Goal: Entertainment & Leisure: Browse casually

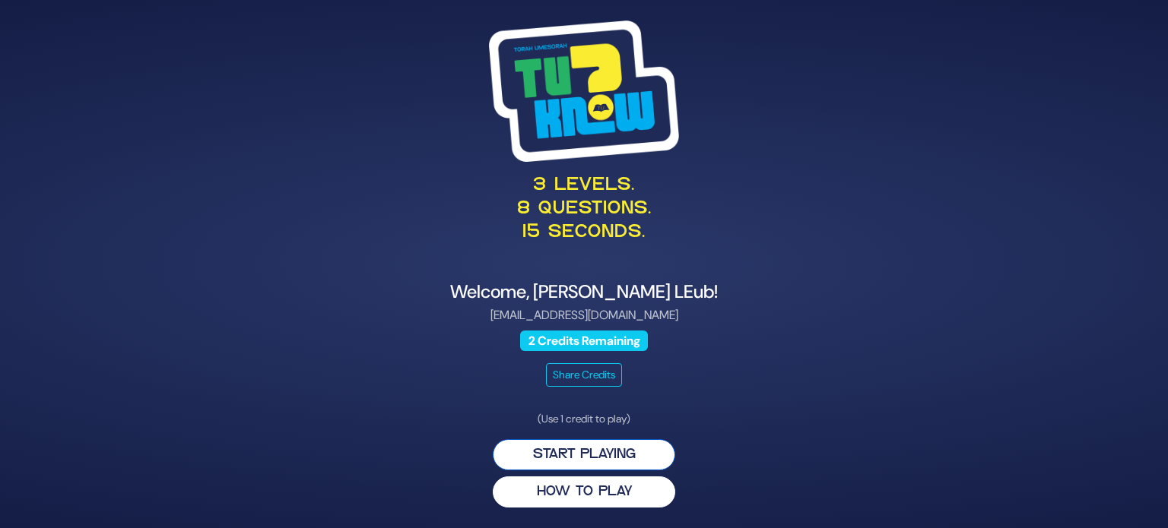
click at [578, 453] on button "Start Playing" at bounding box center [584, 454] width 182 height 31
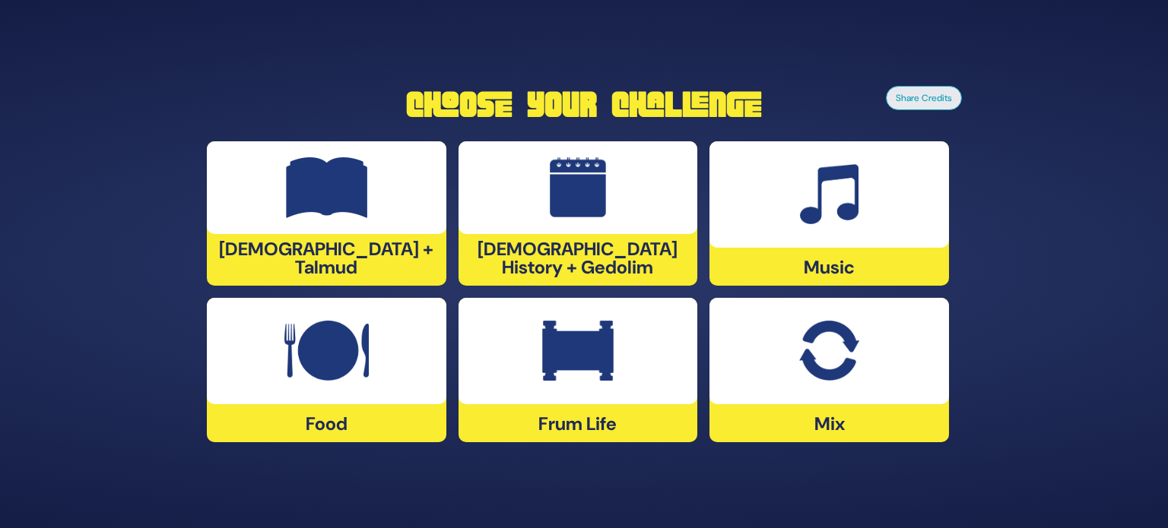
click at [845, 365] on img at bounding box center [828, 351] width 59 height 61
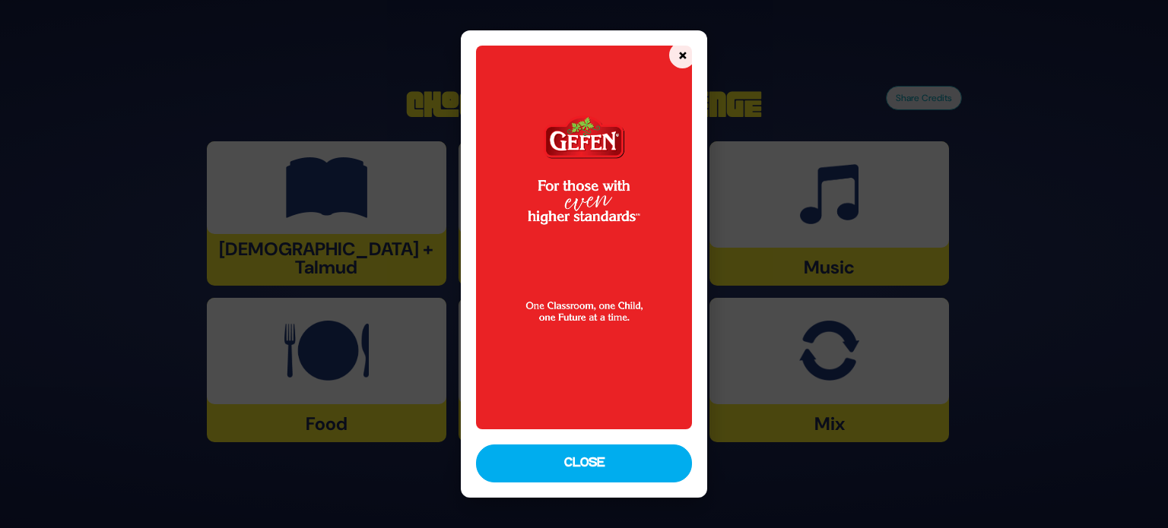
click at [632, 464] on button "Close" at bounding box center [584, 464] width 216 height 38
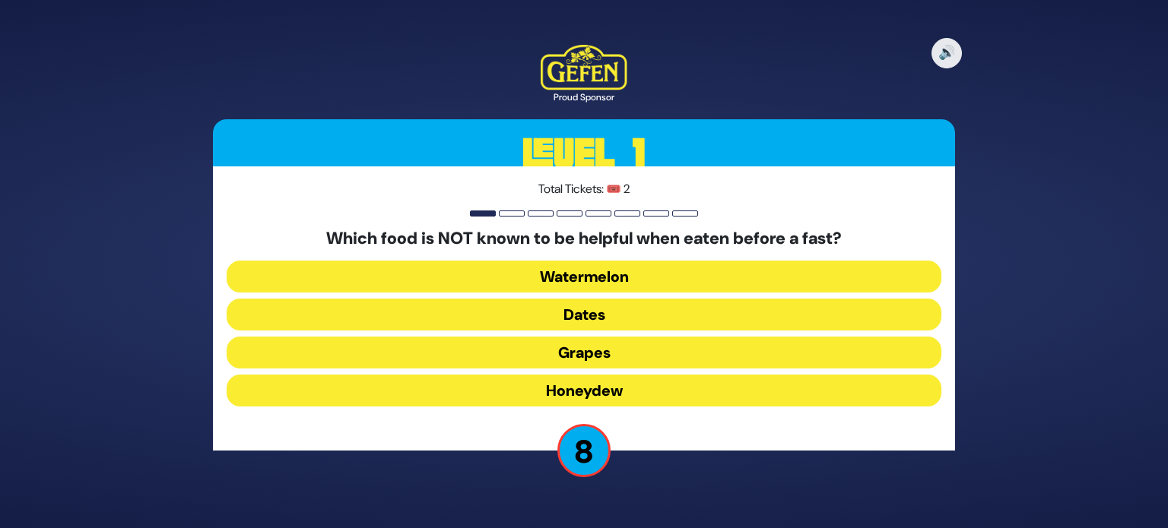
click at [635, 316] on button "Dates" at bounding box center [584, 315] width 715 height 32
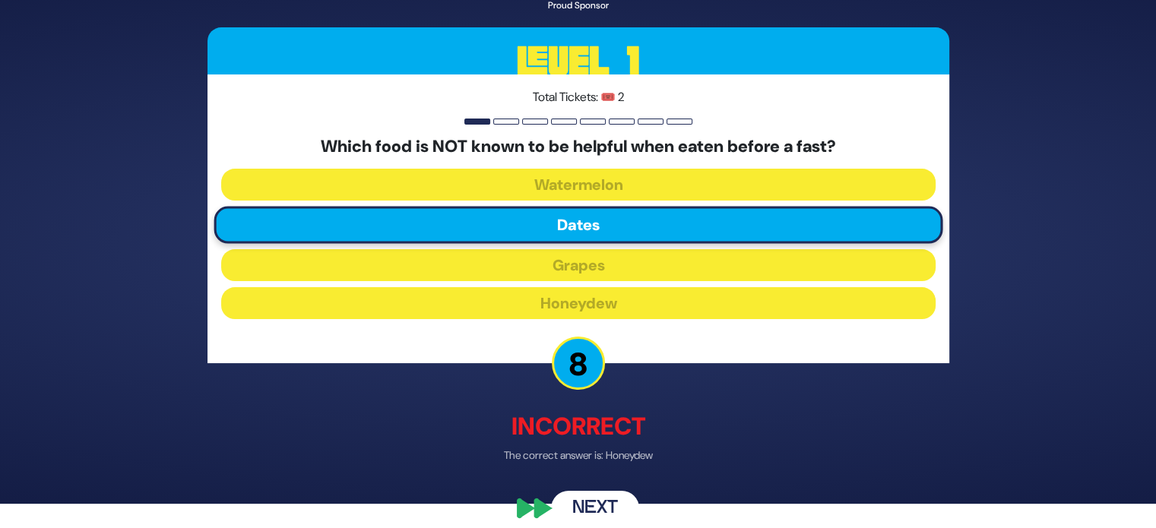
scroll to position [40, 0]
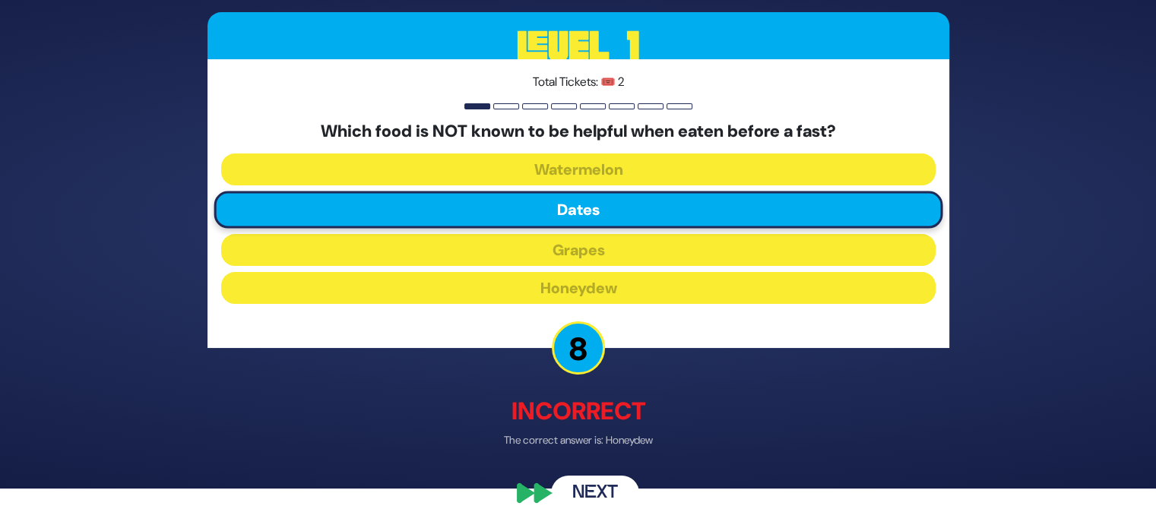
click at [605, 489] on button "Next" at bounding box center [595, 494] width 88 height 35
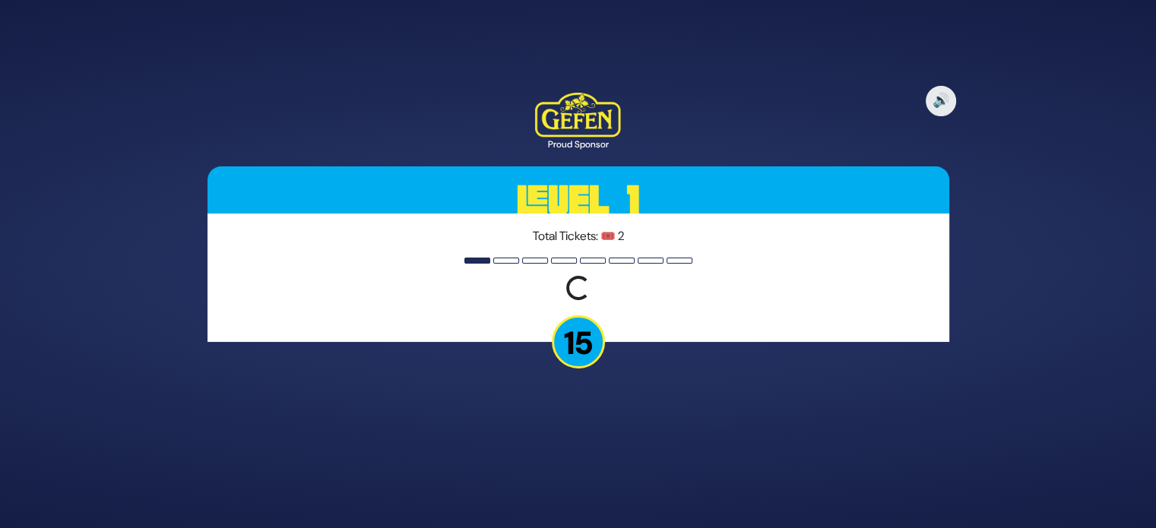
scroll to position [0, 0]
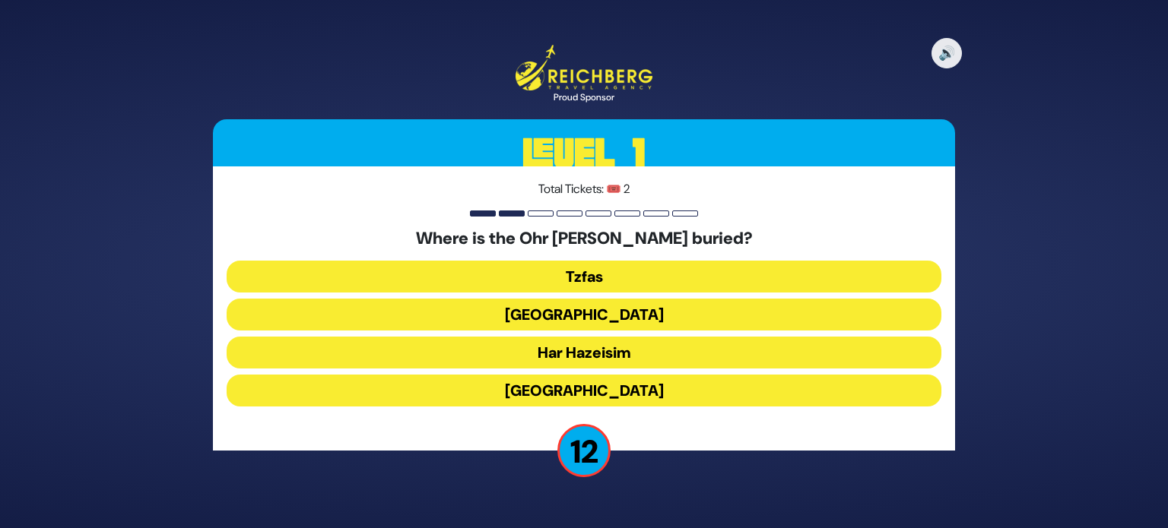
click at [632, 359] on button "Har Hazeisim" at bounding box center [584, 353] width 715 height 32
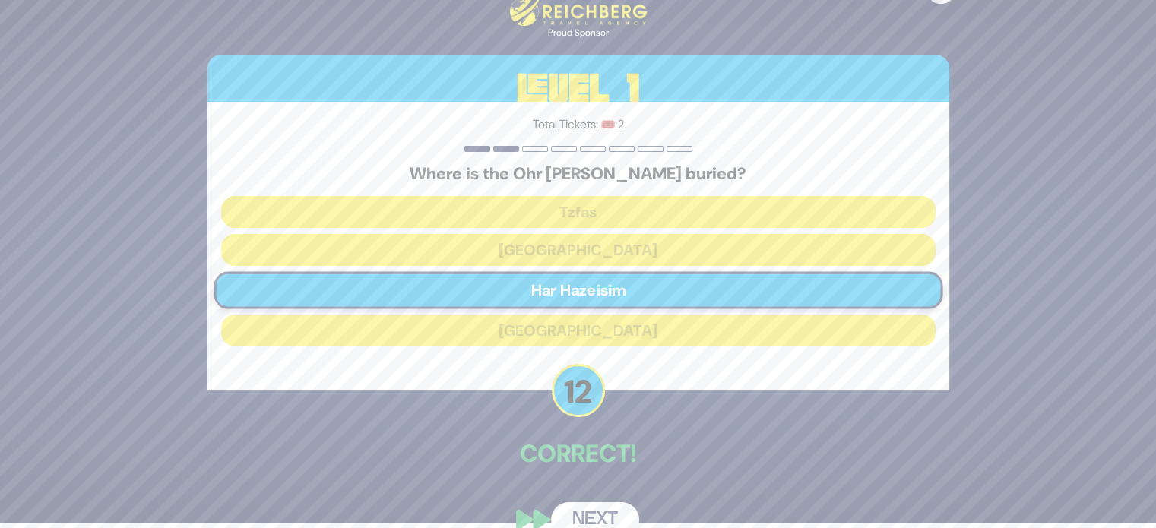
scroll to position [32, 0]
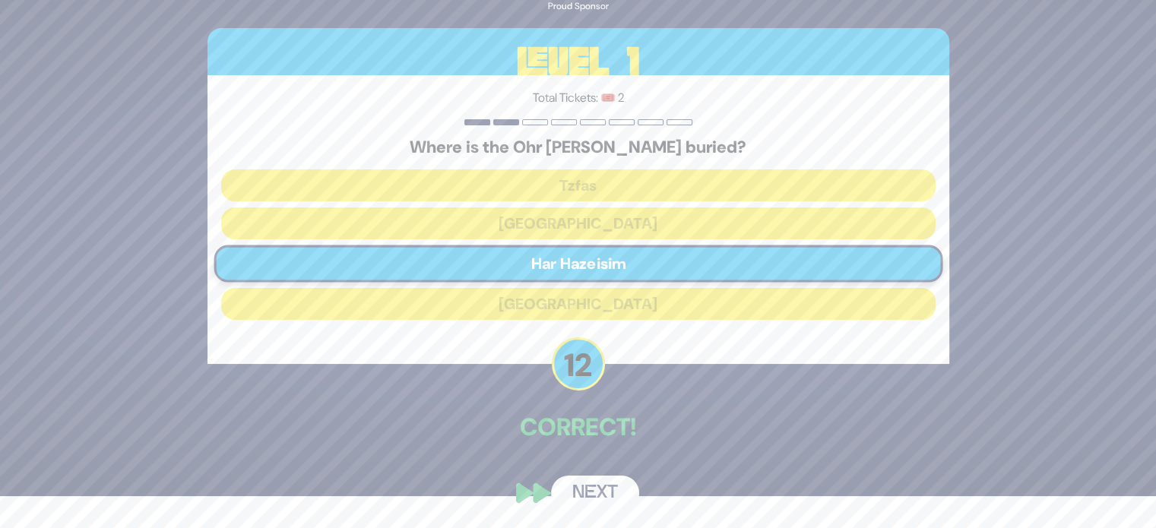
click at [610, 486] on button "Next" at bounding box center [595, 493] width 88 height 35
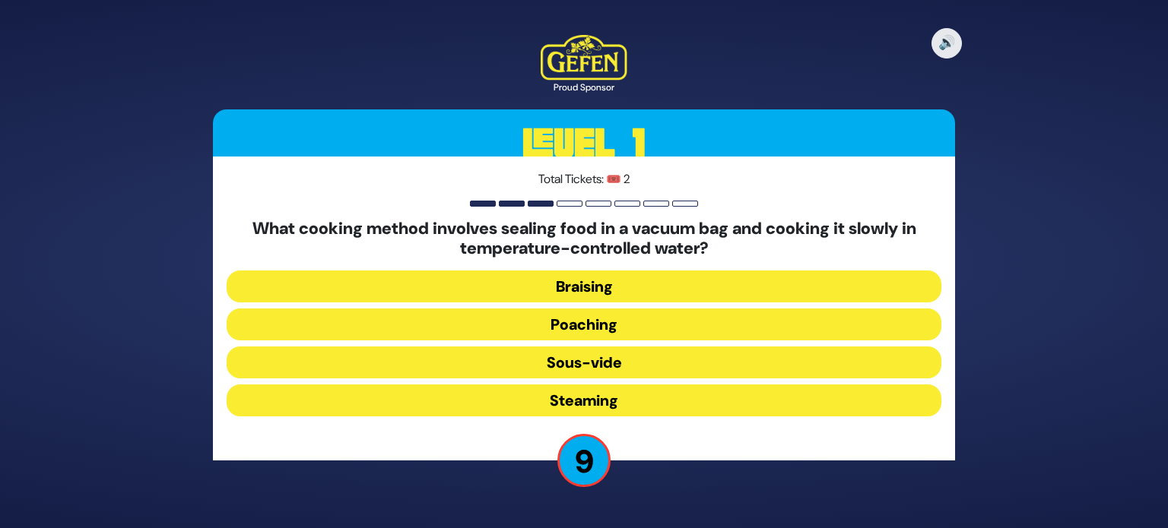
click at [642, 361] on button "Sous-vide" at bounding box center [584, 363] width 715 height 32
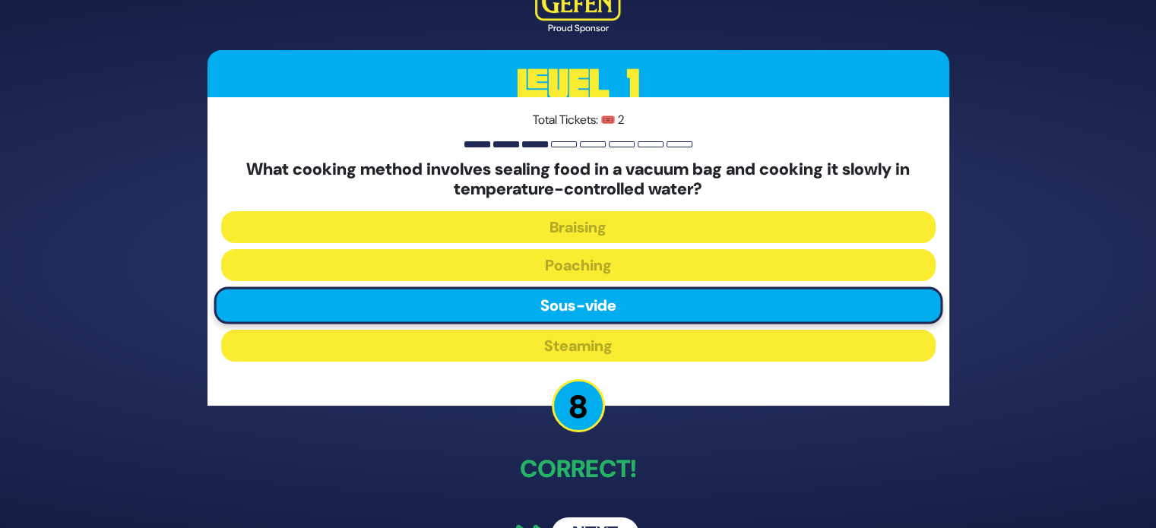
scroll to position [43, 0]
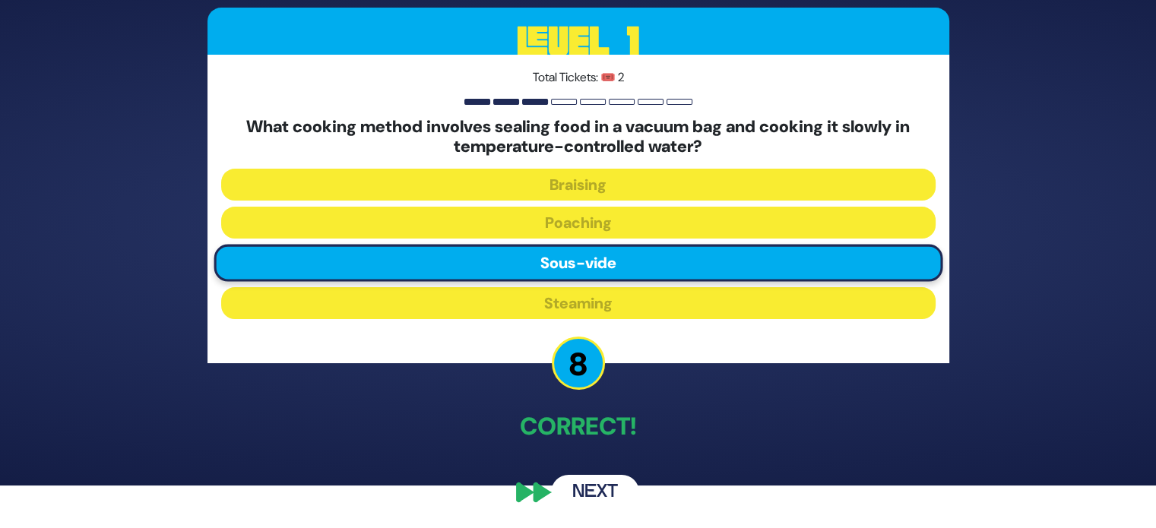
click at [608, 487] on button "Next" at bounding box center [595, 492] width 88 height 35
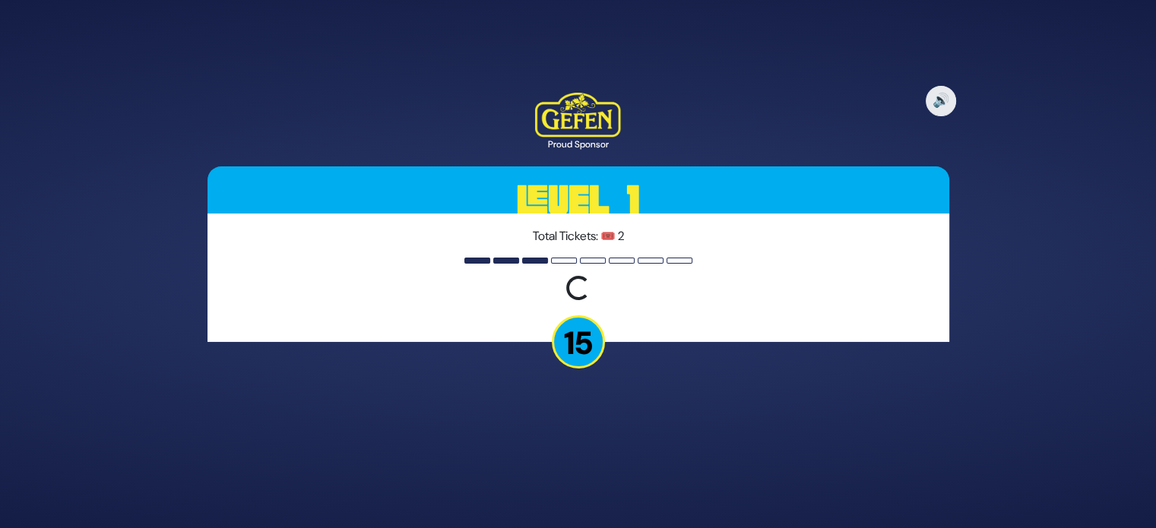
scroll to position [0, 0]
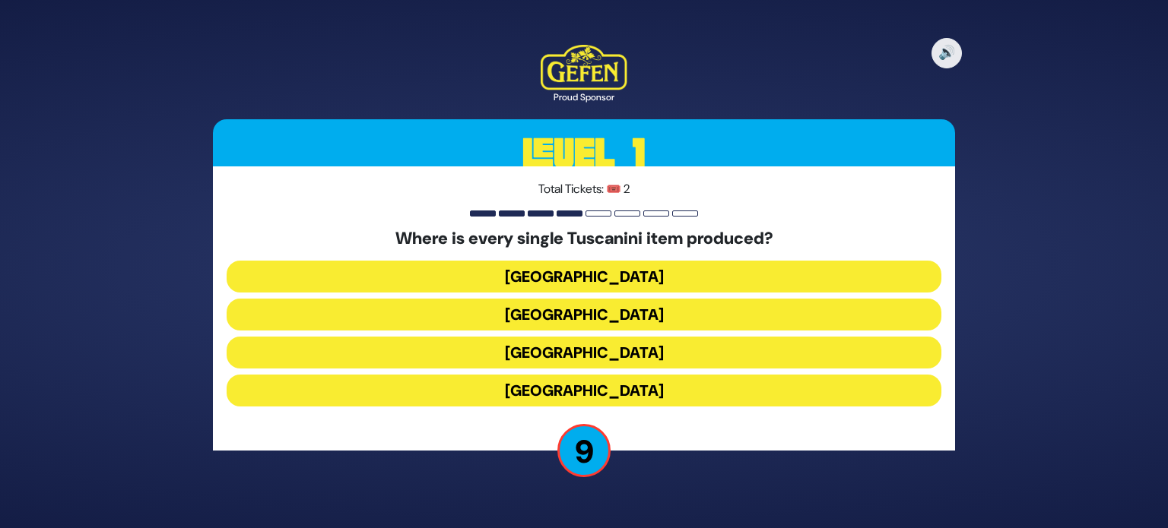
click at [674, 350] on button "Italy" at bounding box center [584, 353] width 715 height 32
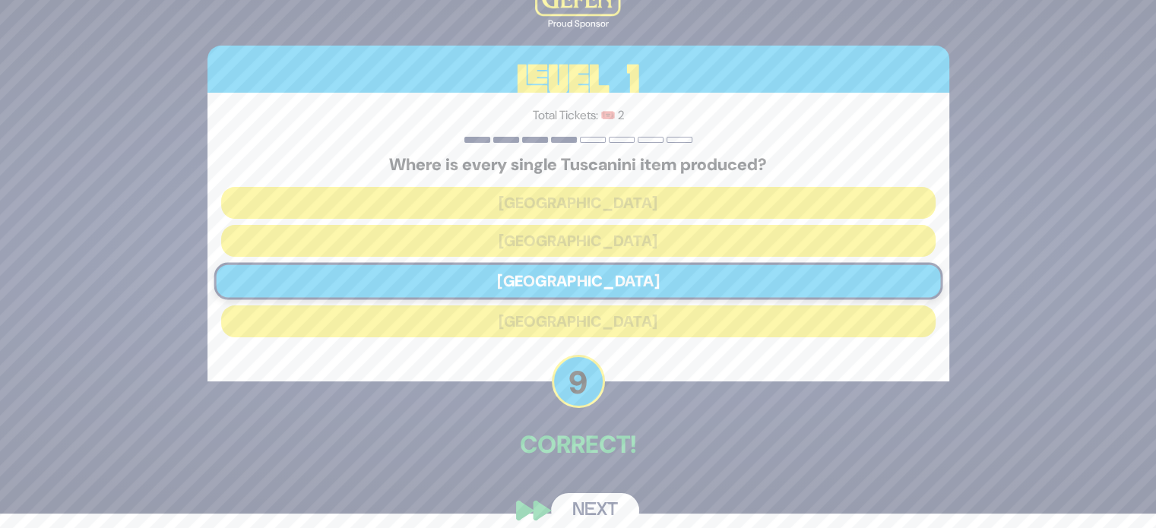
scroll to position [32, 0]
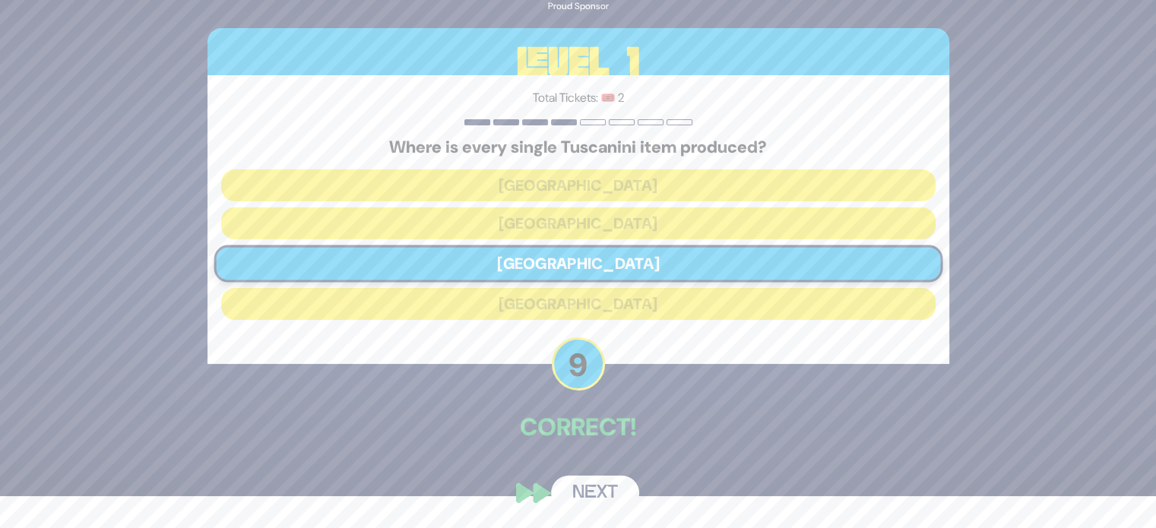
click at [612, 486] on button "Next" at bounding box center [595, 493] width 88 height 35
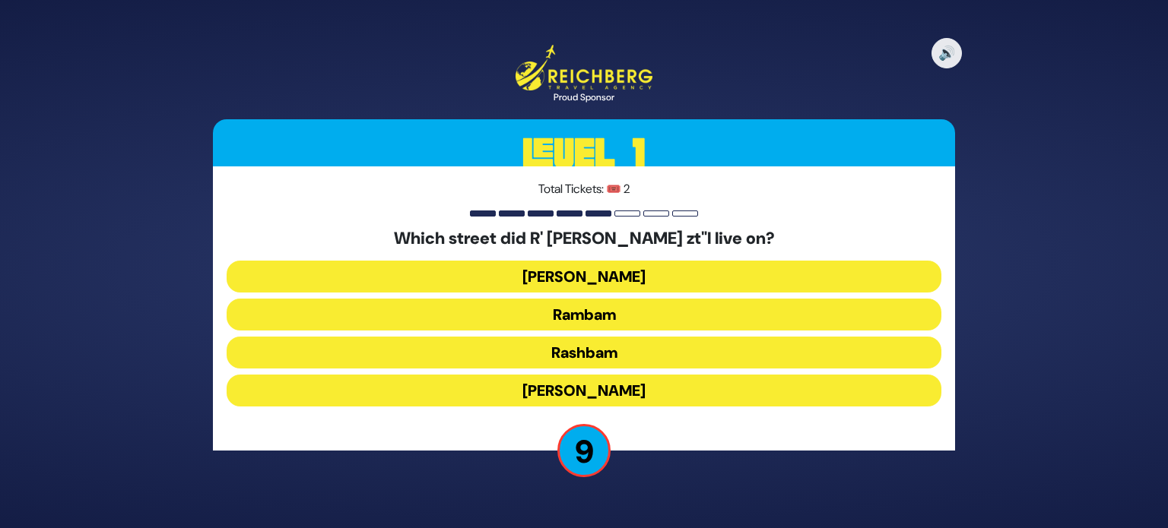
click at [657, 350] on button "Rashbam" at bounding box center [584, 353] width 715 height 32
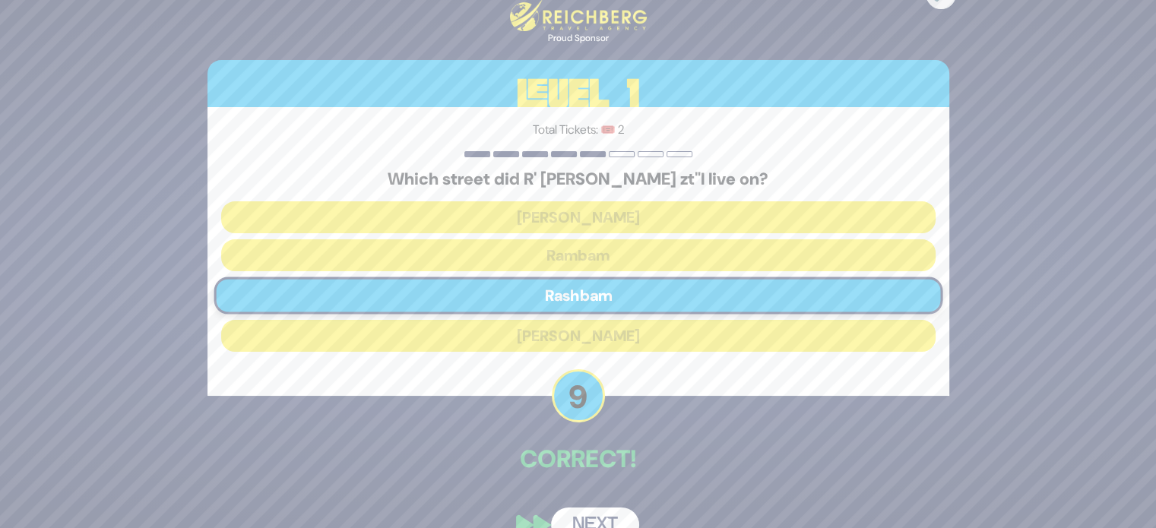
click at [619, 512] on button "Next" at bounding box center [595, 525] width 88 height 35
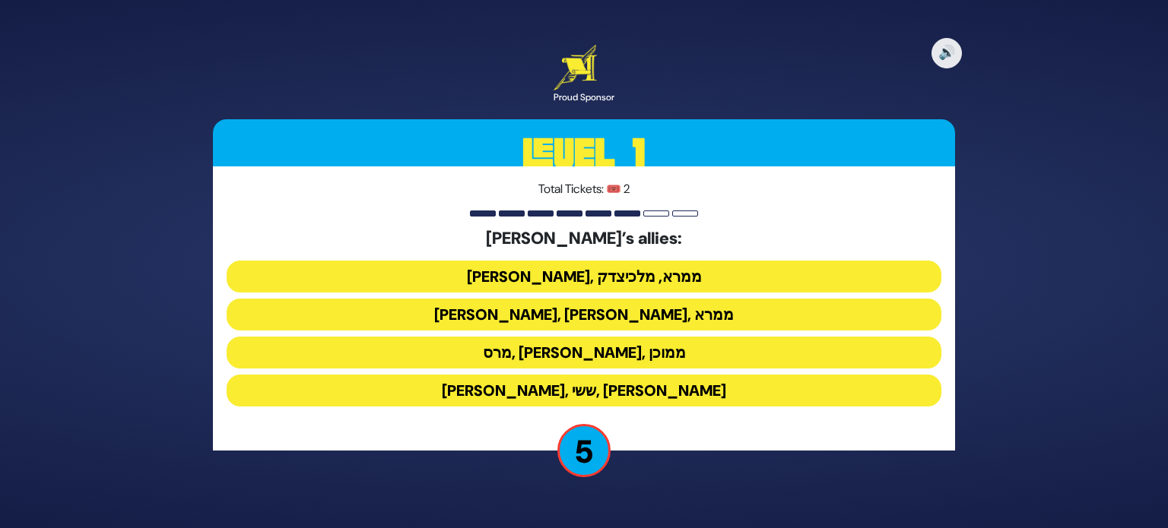
click at [670, 274] on button "ענר, ממרא, מלכיצדק" at bounding box center [584, 277] width 715 height 32
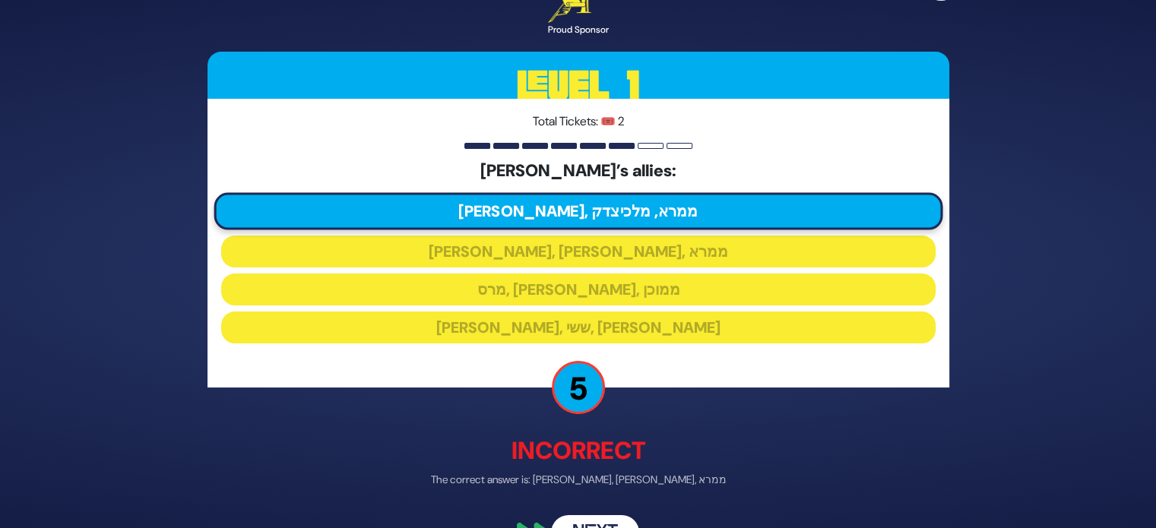
click at [610, 518] on button "Next" at bounding box center [595, 533] width 88 height 35
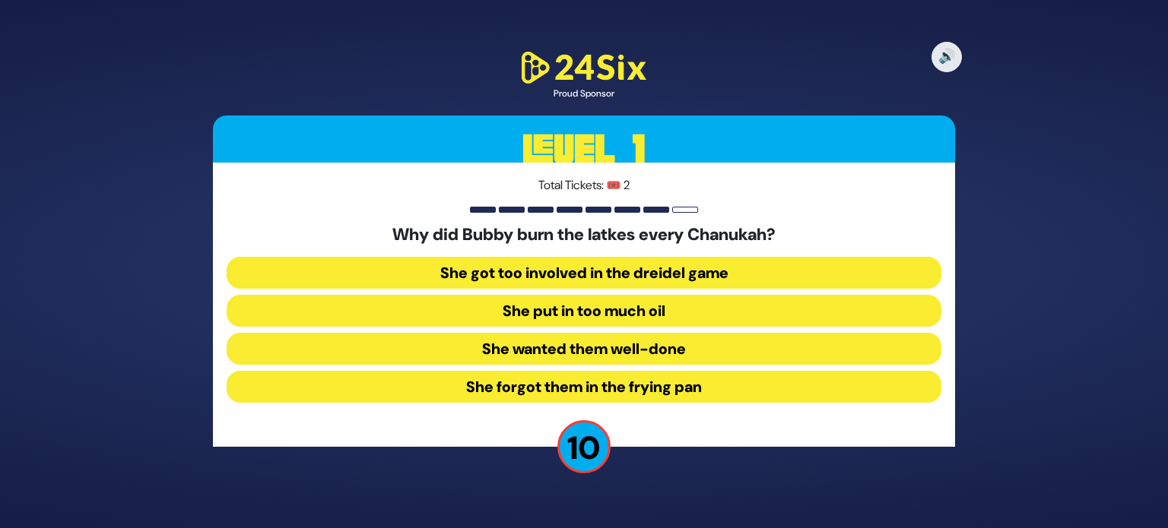
click at [712, 394] on button "She forgot them in the frying pan" at bounding box center [584, 387] width 715 height 32
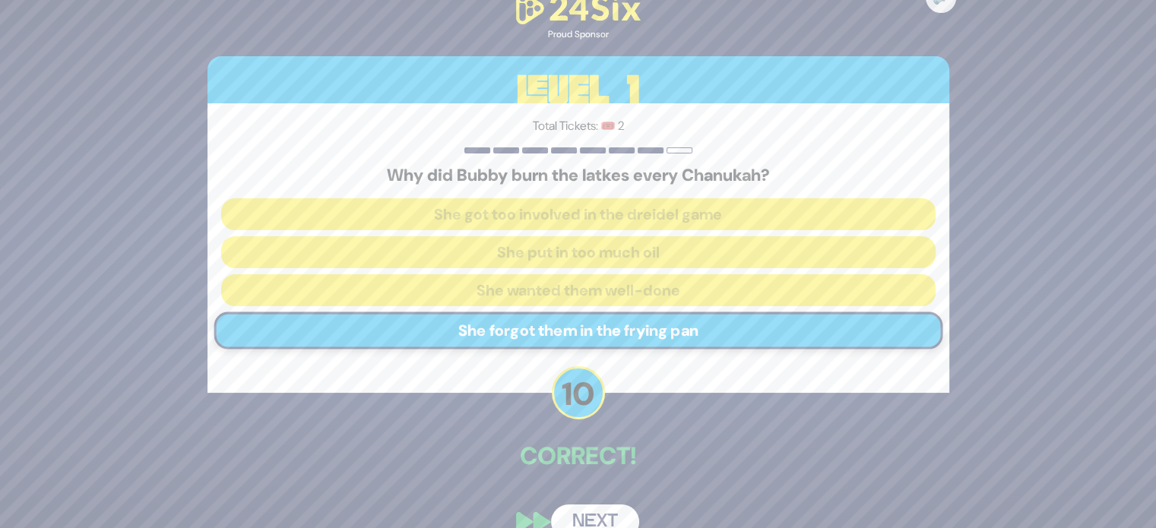
click at [615, 508] on button "Next" at bounding box center [595, 522] width 88 height 35
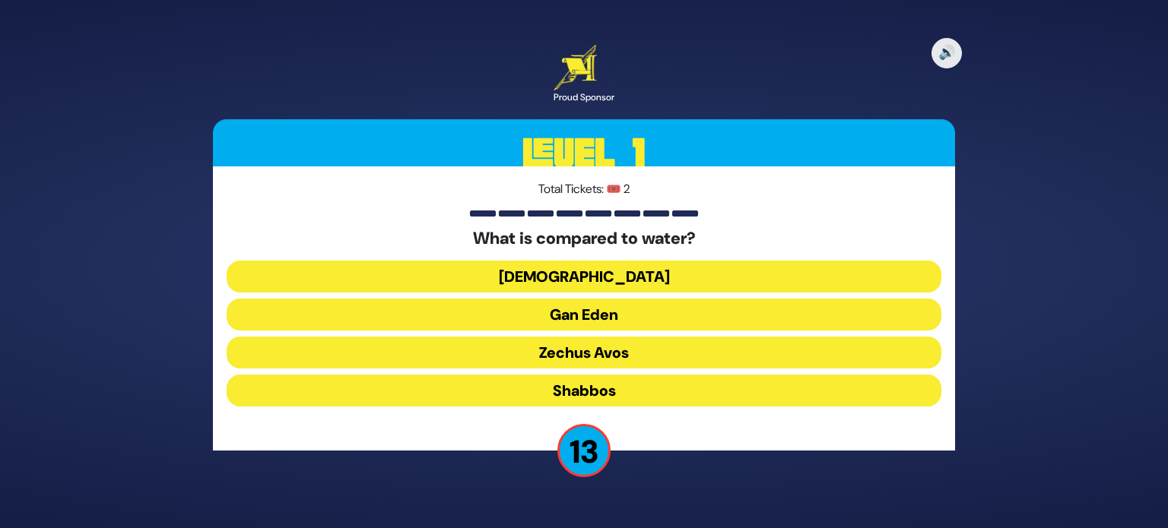
click at [645, 280] on button "Torah" at bounding box center [584, 277] width 715 height 32
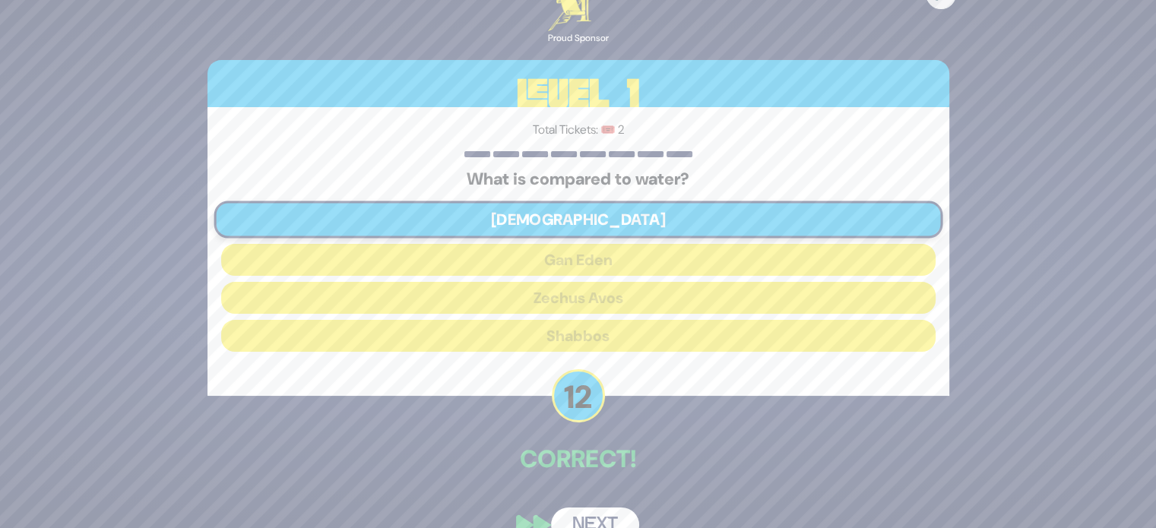
click at [597, 518] on button "Next" at bounding box center [595, 525] width 88 height 35
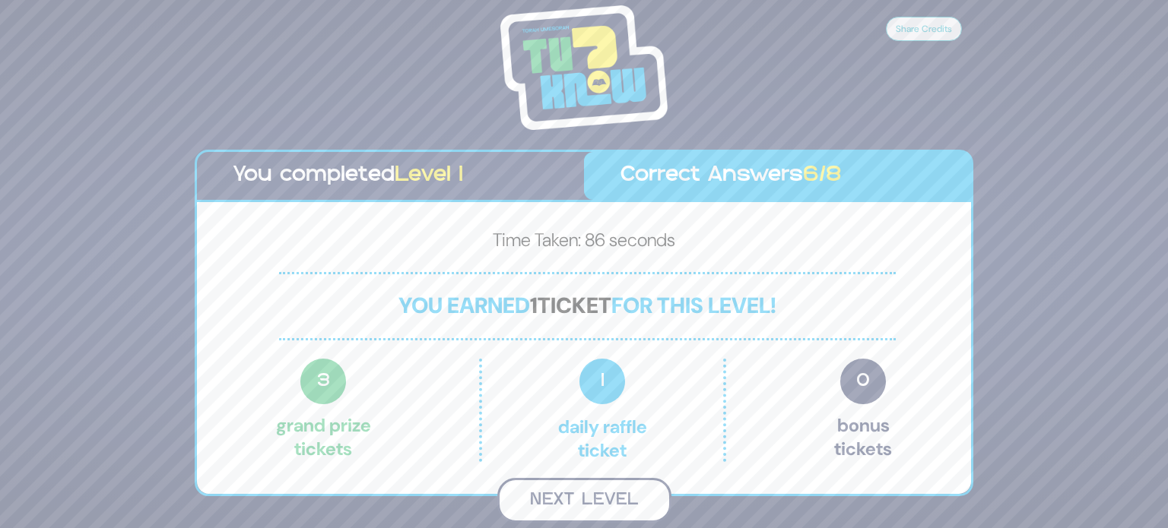
click at [598, 495] on button "Next Level" at bounding box center [584, 500] width 174 height 45
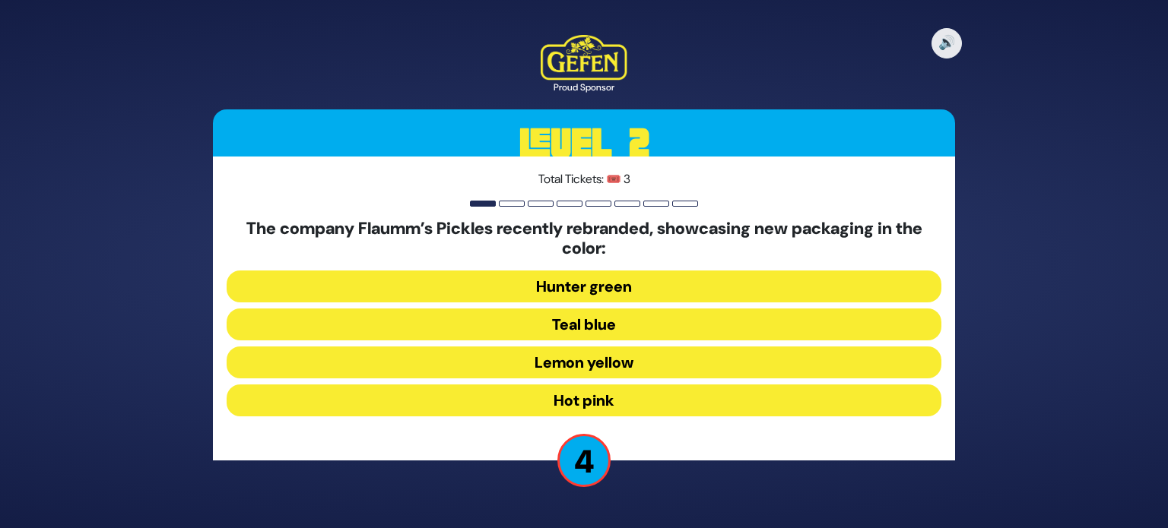
click at [712, 286] on button "Hunter green" at bounding box center [584, 287] width 715 height 32
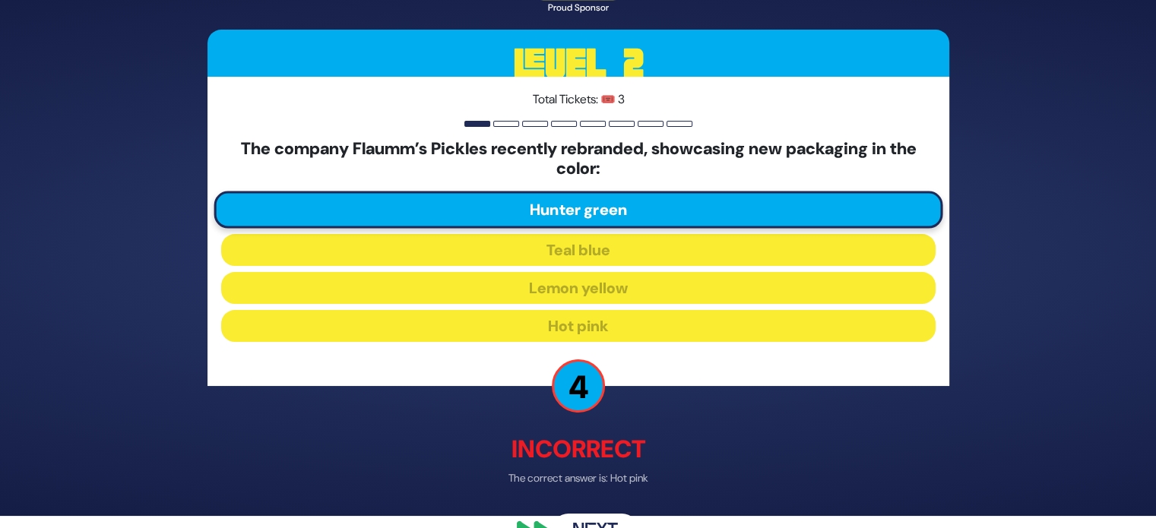
scroll to position [21, 0]
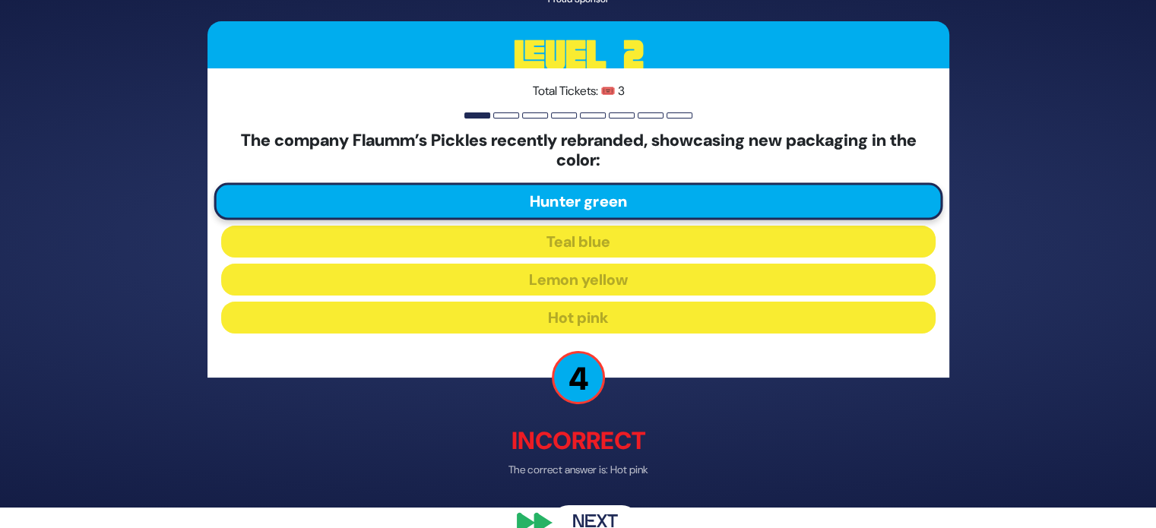
click at [597, 508] on button "Next" at bounding box center [595, 522] width 88 height 35
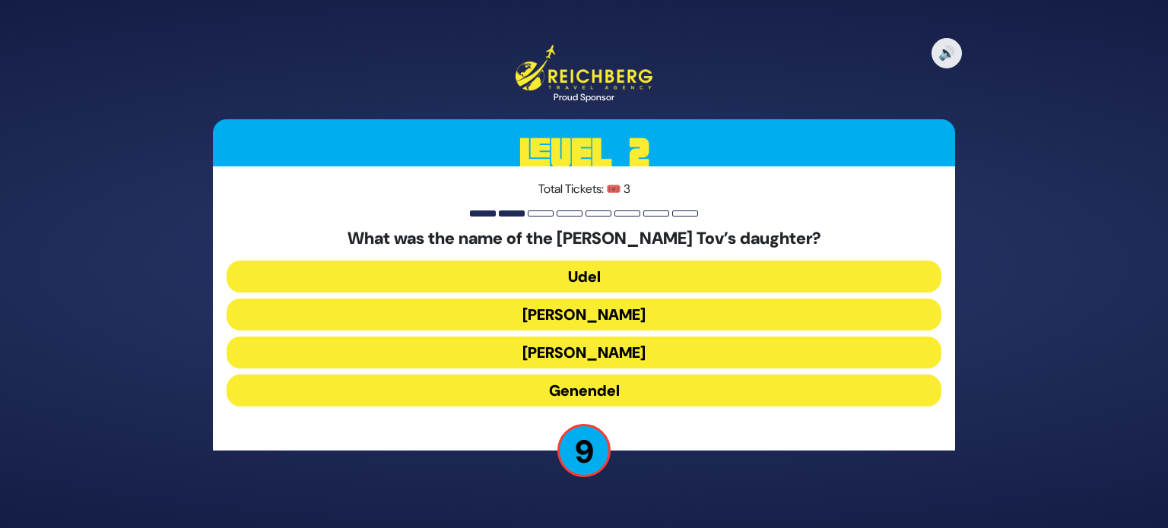
click at [628, 350] on button "Rivka" at bounding box center [584, 353] width 715 height 32
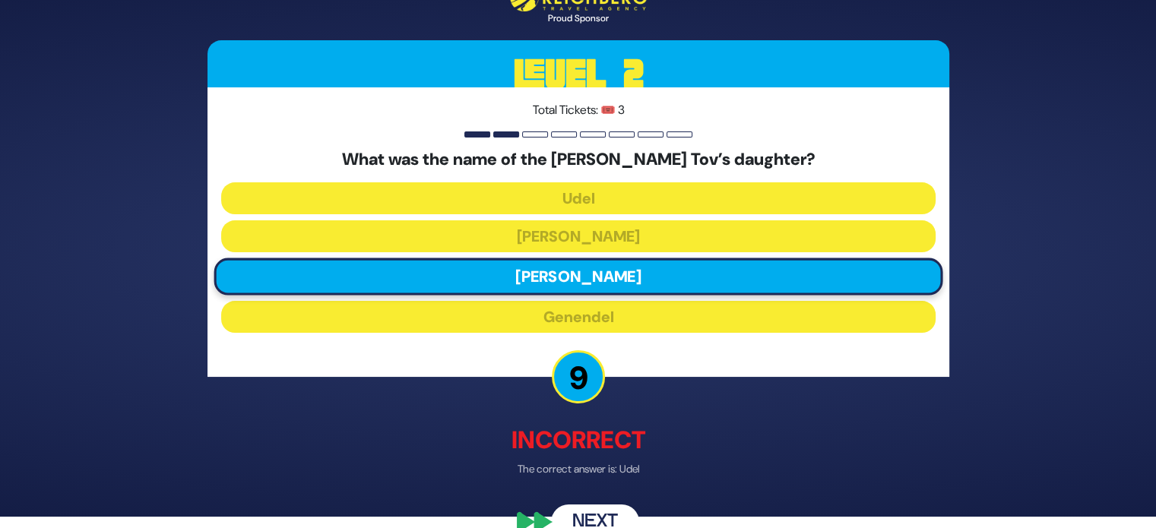
scroll to position [10, 0]
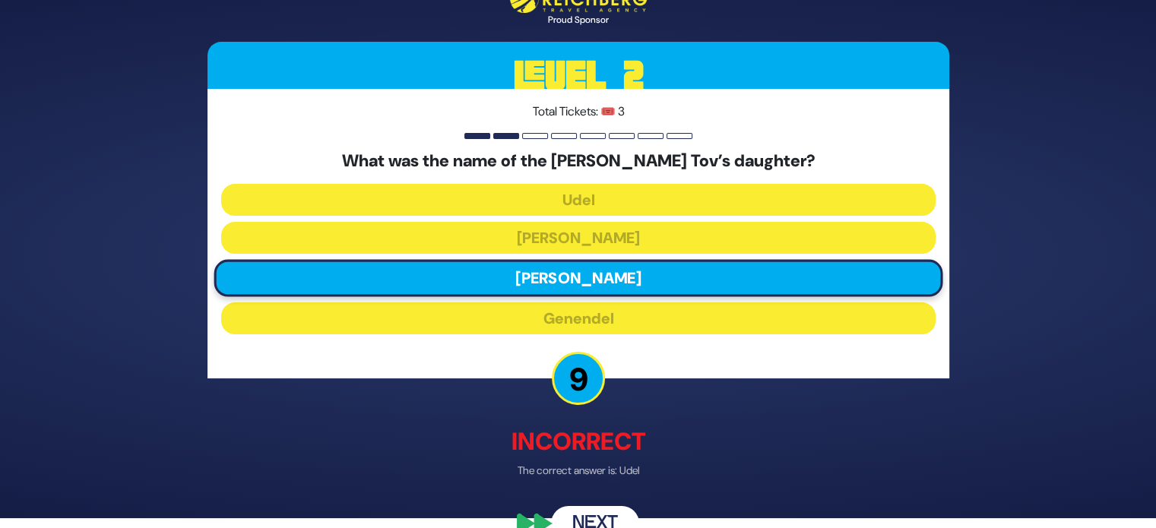
click at [607, 510] on button "Next" at bounding box center [595, 522] width 88 height 35
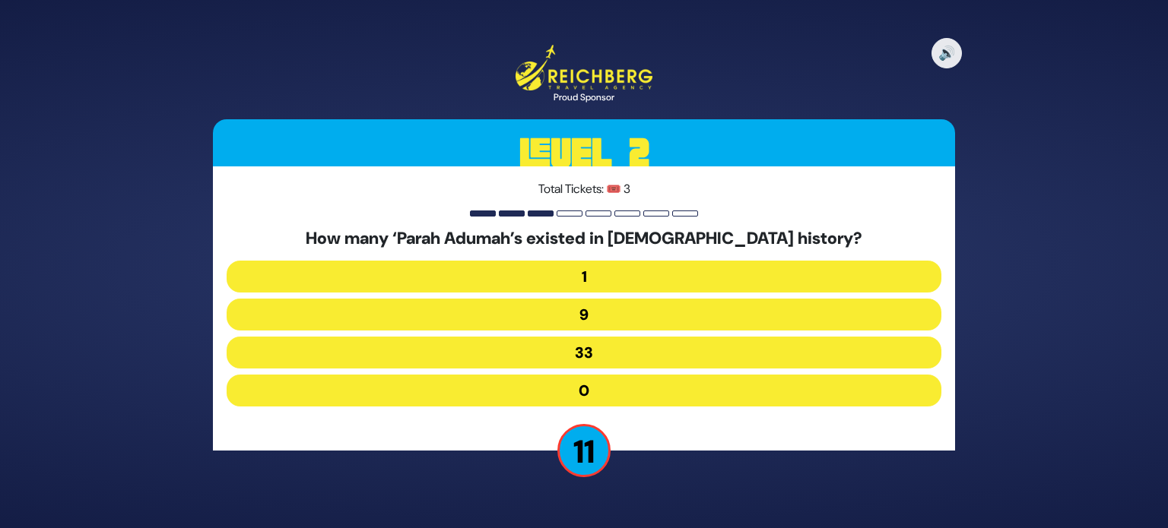
click at [654, 317] on button "9" at bounding box center [584, 315] width 715 height 32
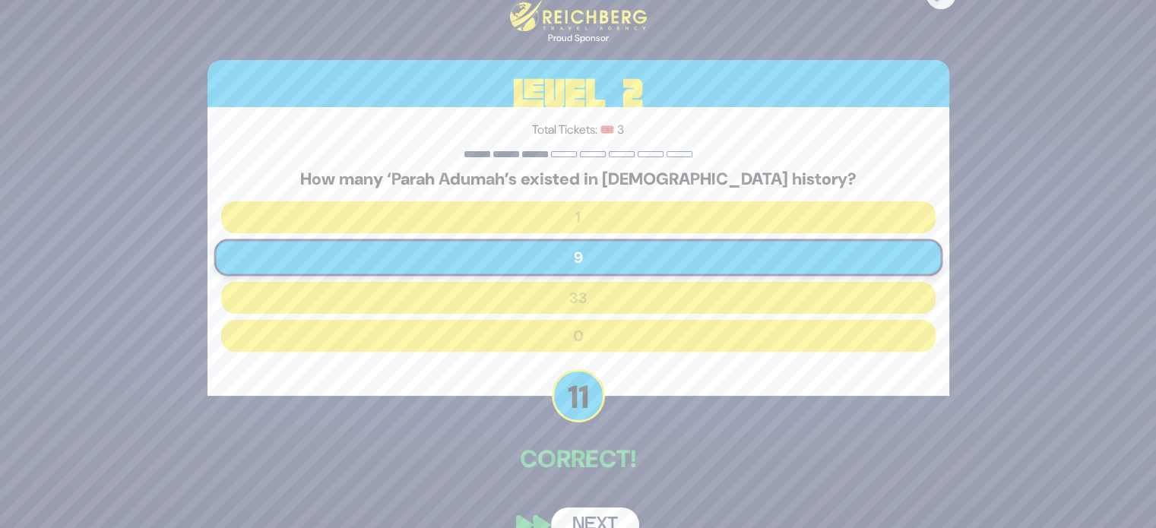
click at [611, 519] on button "Next" at bounding box center [595, 525] width 88 height 35
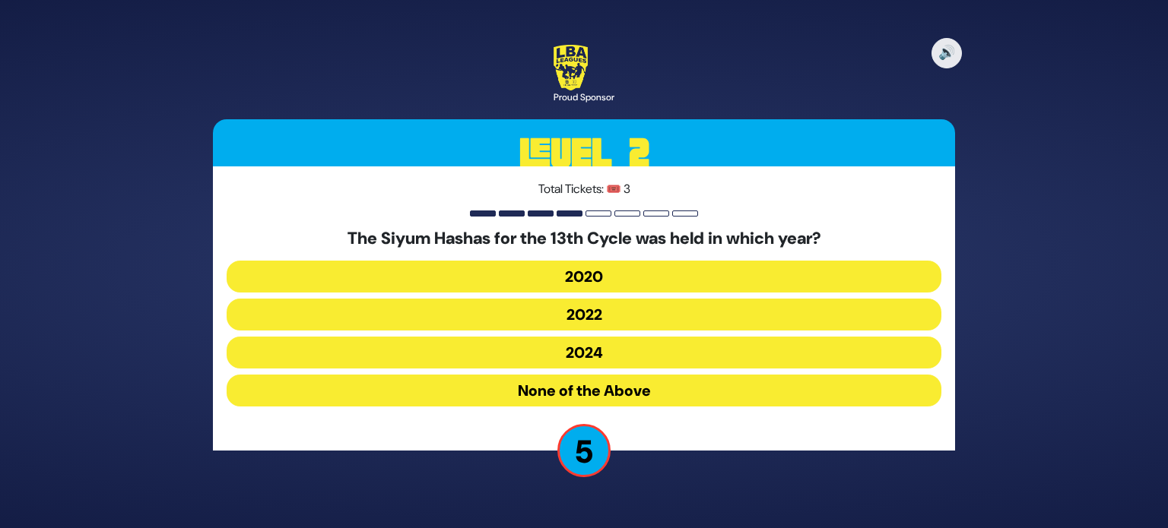
click at [646, 283] on button "2020" at bounding box center [584, 277] width 715 height 32
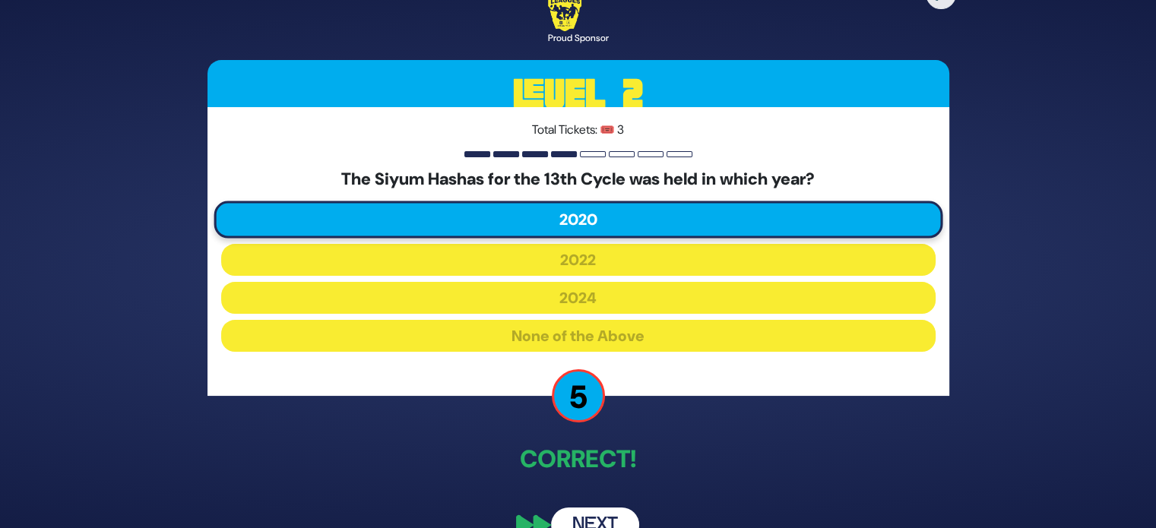
click at [594, 511] on button "Next" at bounding box center [595, 525] width 88 height 35
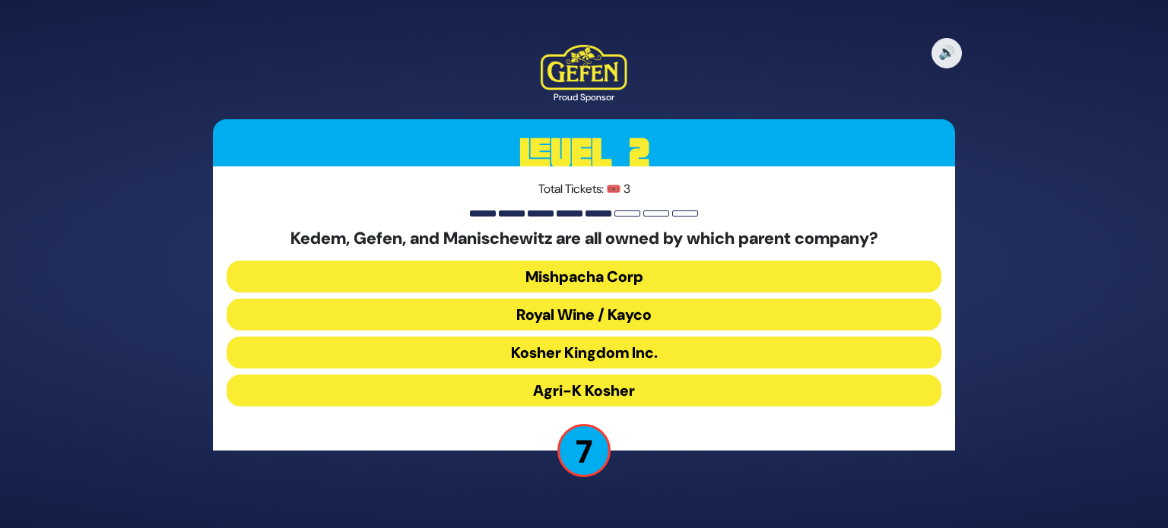
click at [673, 283] on button "Mishpacha Corp" at bounding box center [584, 277] width 715 height 32
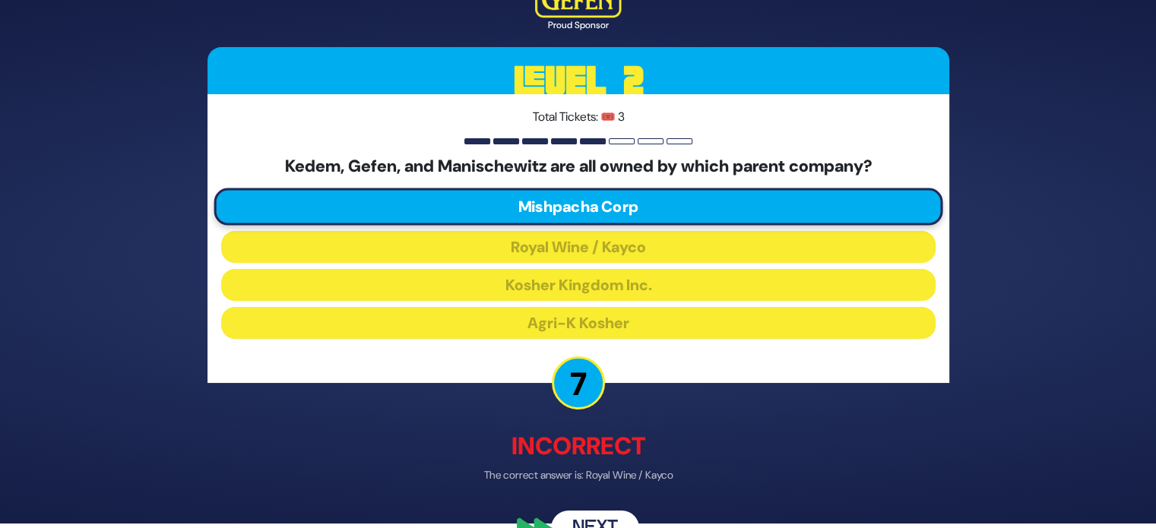
scroll to position [35, 0]
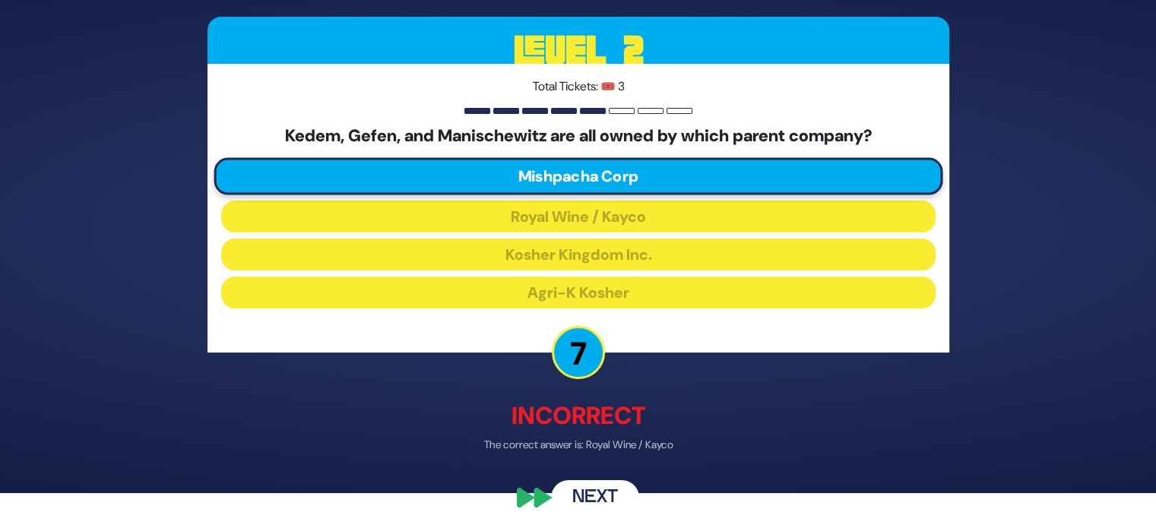
click at [611, 499] on button "Next" at bounding box center [595, 498] width 88 height 35
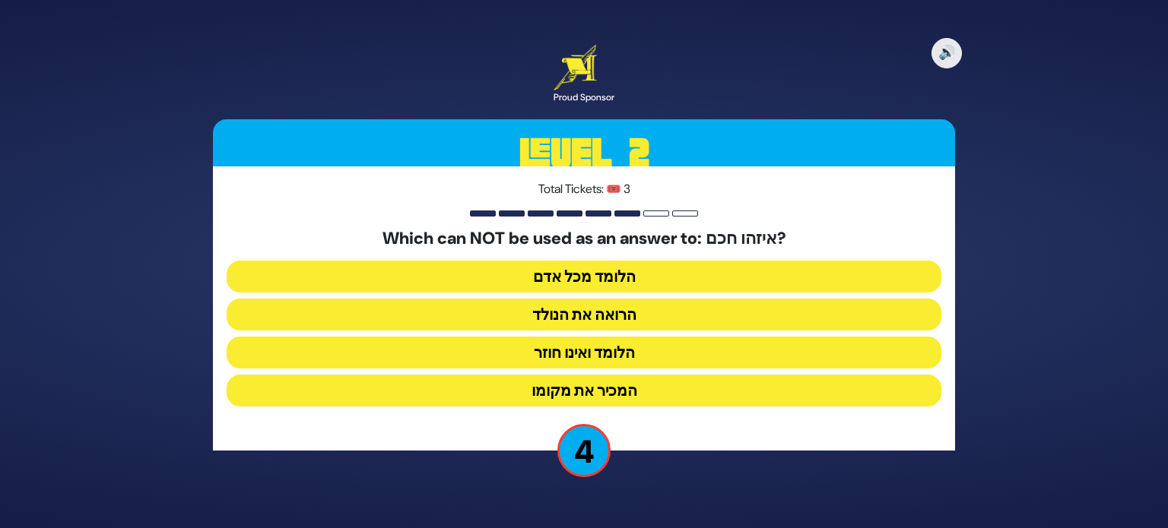
click at [657, 360] on button "הלומד ואינו חוזר" at bounding box center [584, 353] width 715 height 32
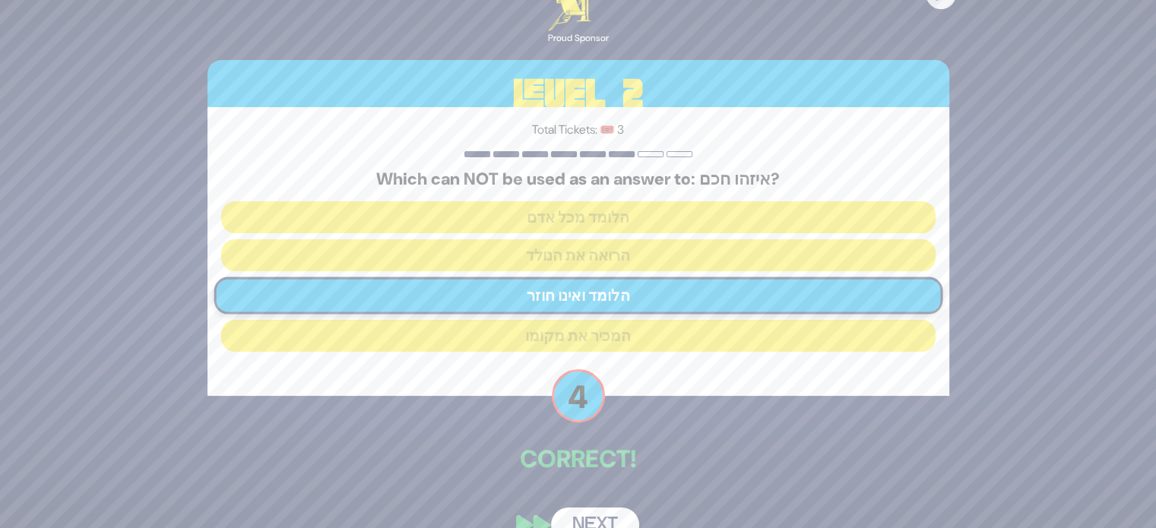
click at [590, 514] on button "Next" at bounding box center [595, 525] width 88 height 35
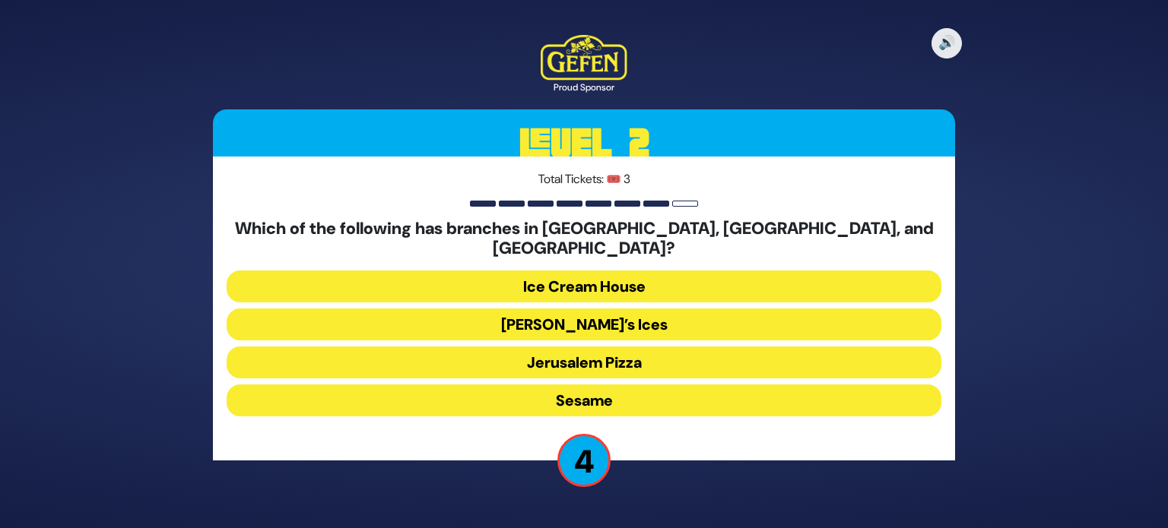
click at [677, 311] on button "Rita’s Ices" at bounding box center [584, 325] width 715 height 32
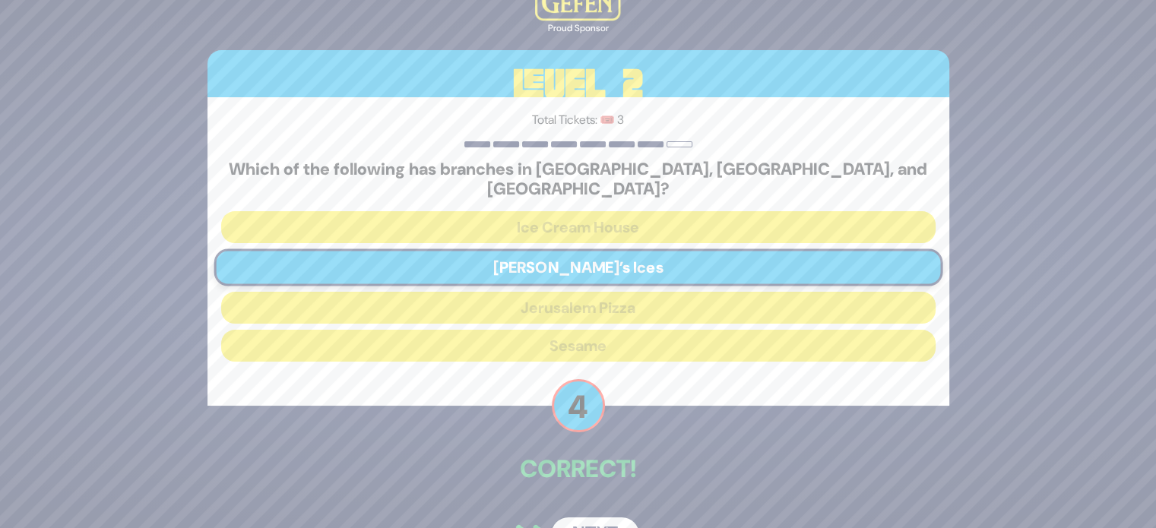
click at [607, 518] on button "Next" at bounding box center [595, 535] width 88 height 35
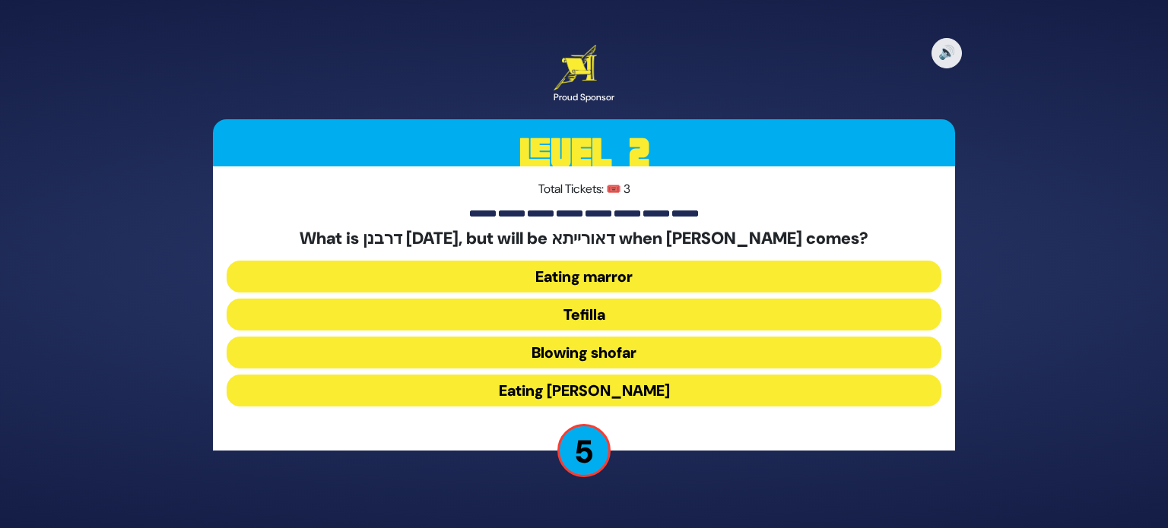
click at [633, 316] on button "Tefilla" at bounding box center [584, 315] width 715 height 32
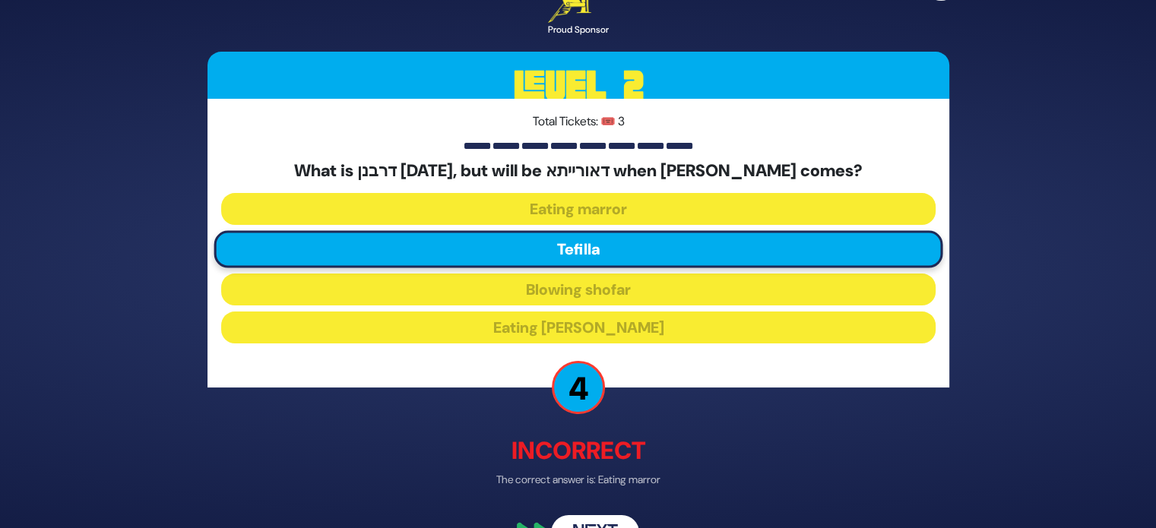
click at [592, 516] on button "Next" at bounding box center [595, 533] width 88 height 35
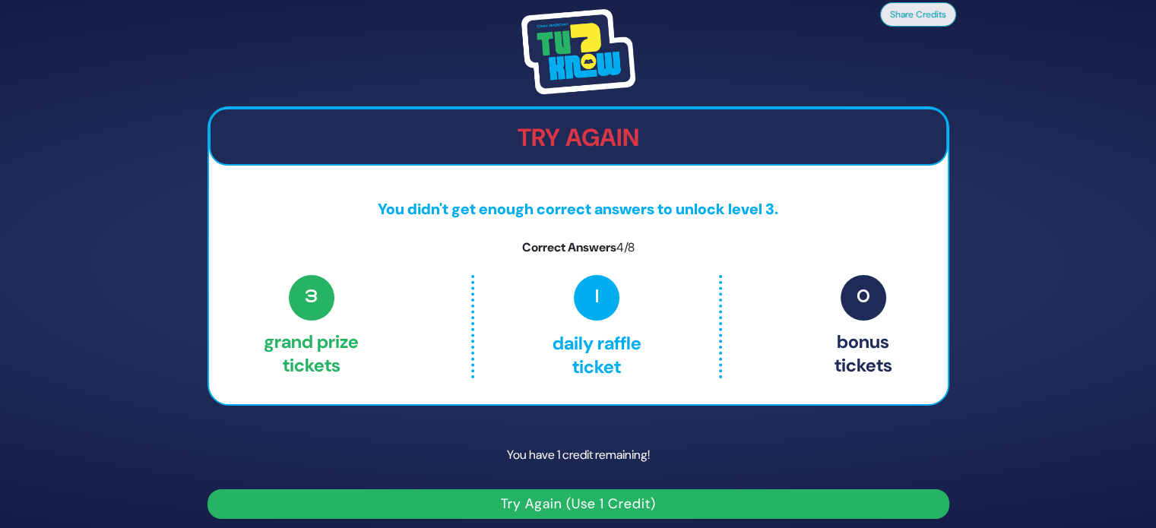
scroll to position [8, 0]
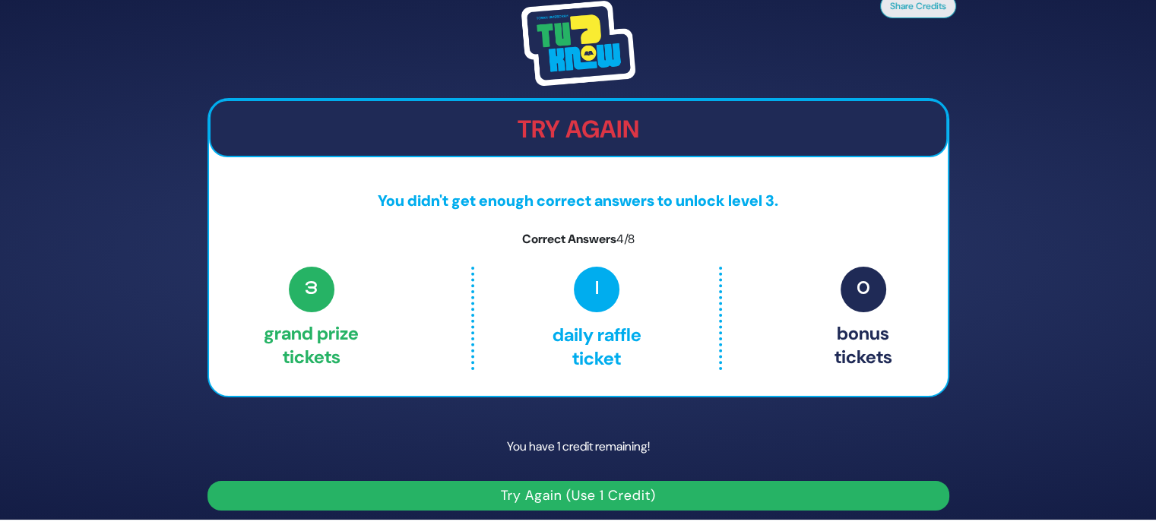
click at [629, 496] on button "Try Again (Use 1 Credit)" at bounding box center [579, 496] width 742 height 30
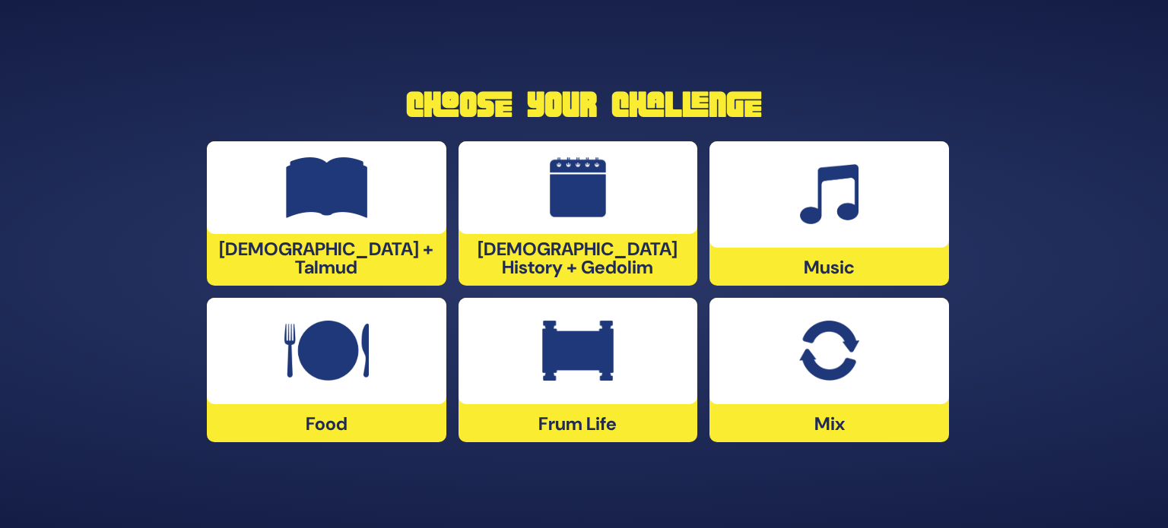
click at [860, 388] on div at bounding box center [828, 351] width 239 height 106
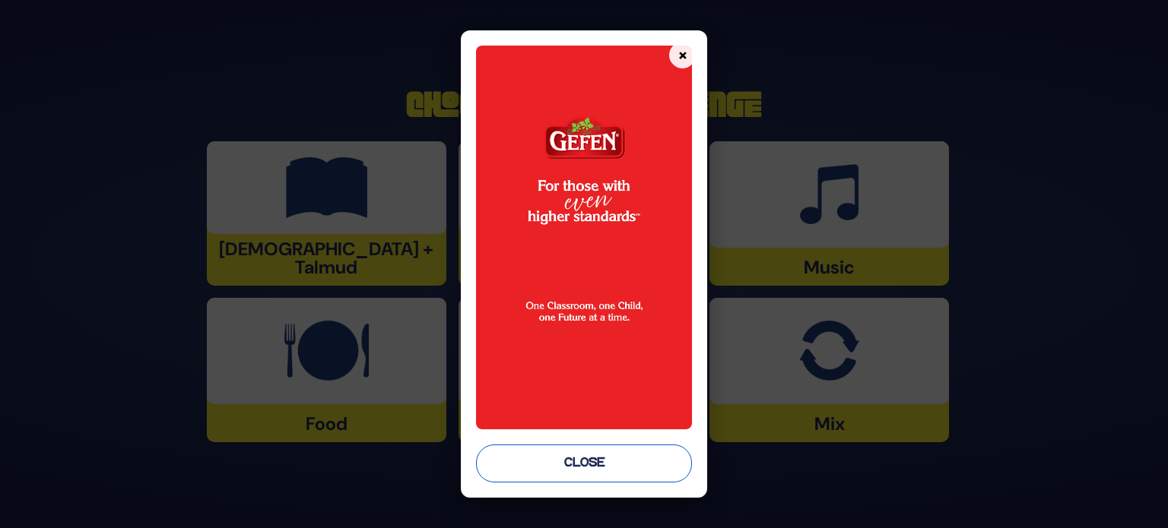
click at [626, 452] on button "Close" at bounding box center [584, 464] width 216 height 38
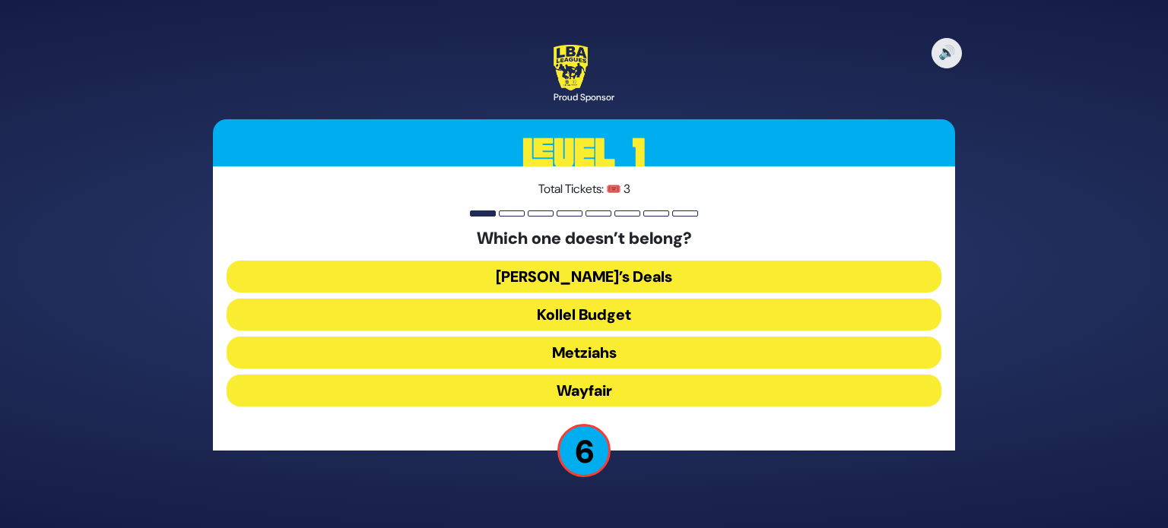
click at [633, 395] on button "Wayfair" at bounding box center [584, 391] width 715 height 32
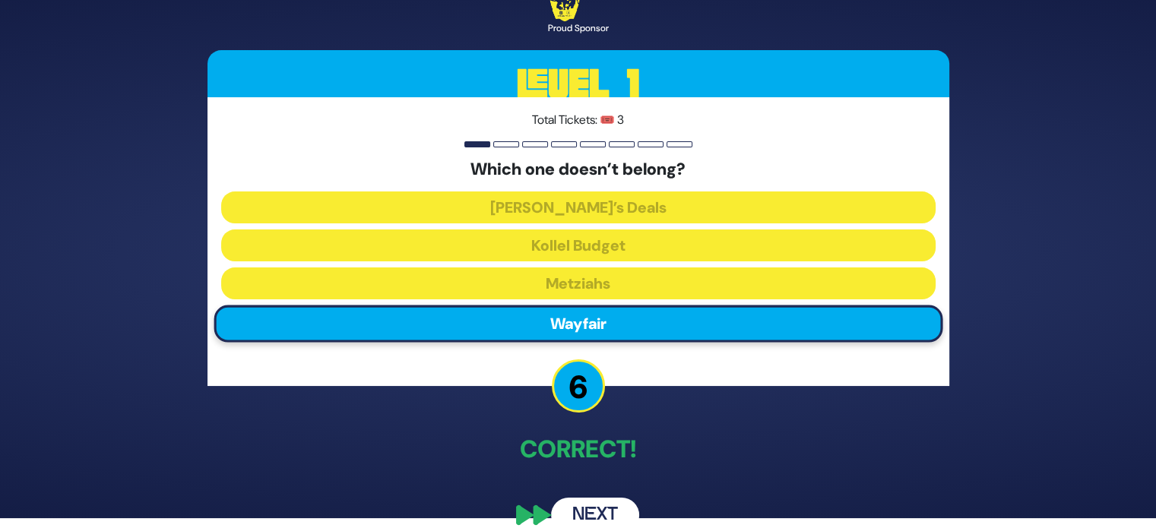
scroll to position [20, 0]
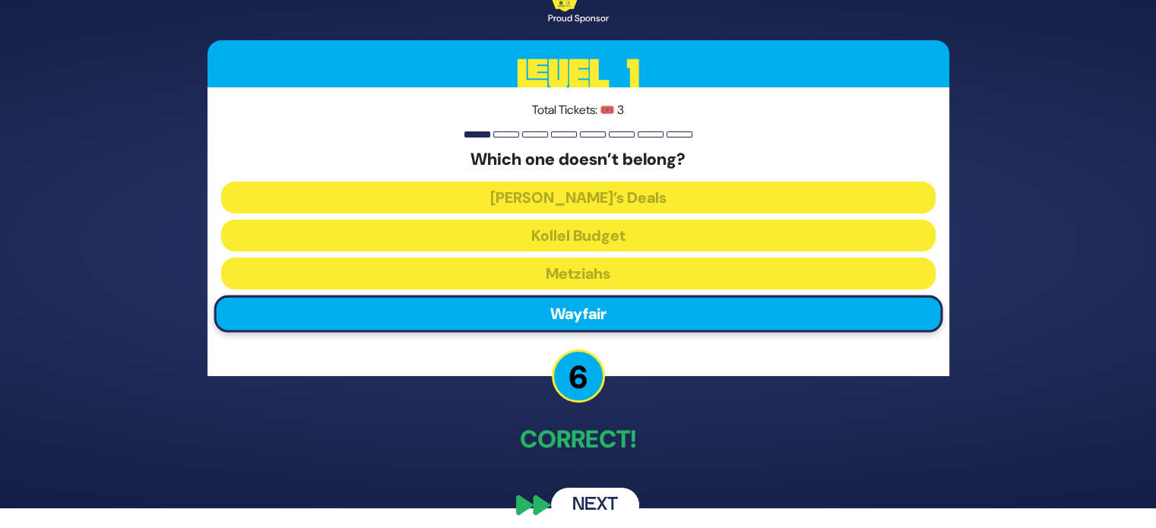
click at [601, 499] on button "Next" at bounding box center [595, 505] width 88 height 35
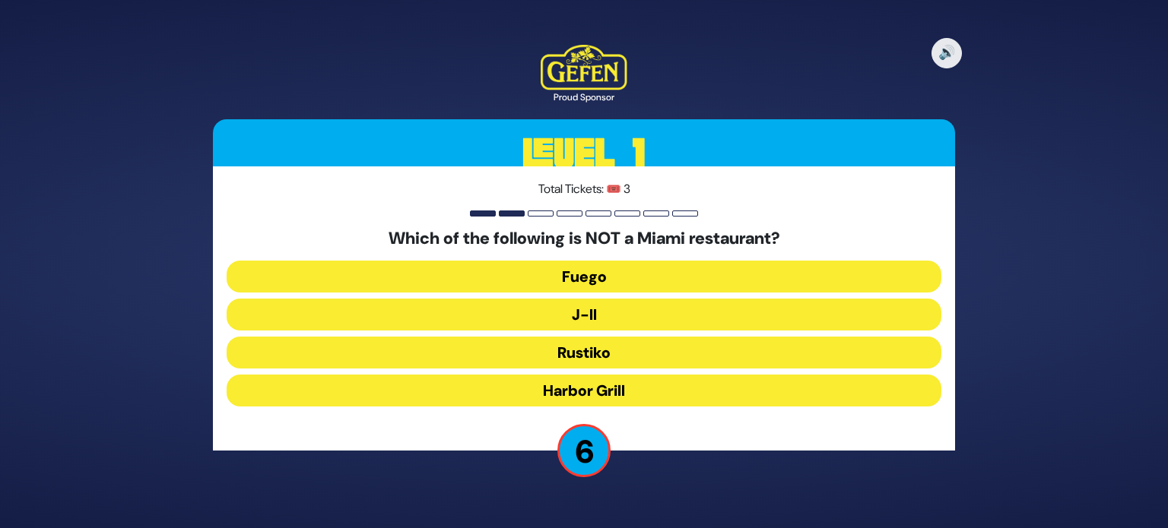
click at [675, 392] on button "Harbor Grill" at bounding box center [584, 391] width 715 height 32
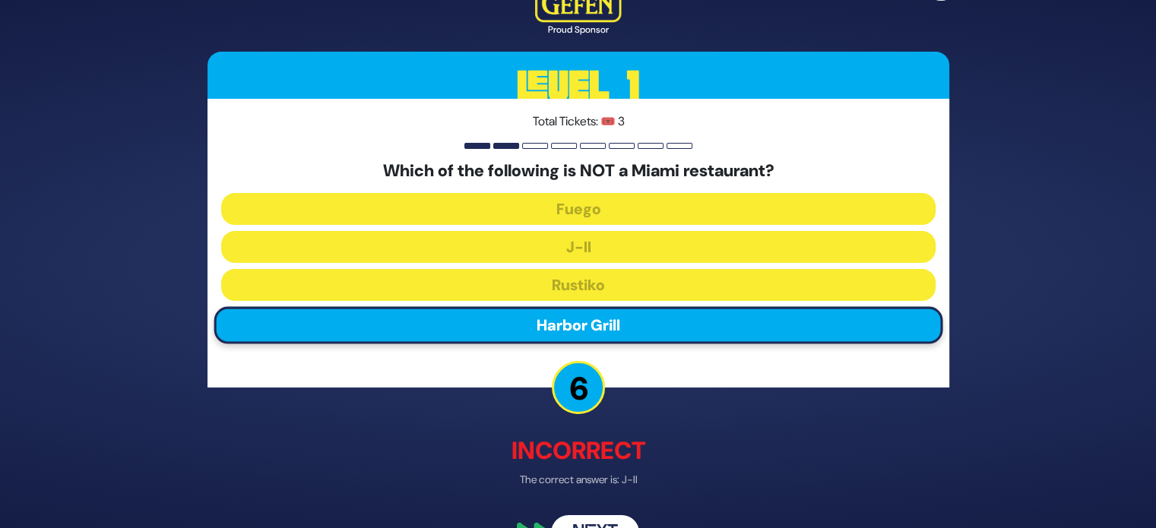
click at [597, 517] on button "Next" at bounding box center [595, 533] width 88 height 35
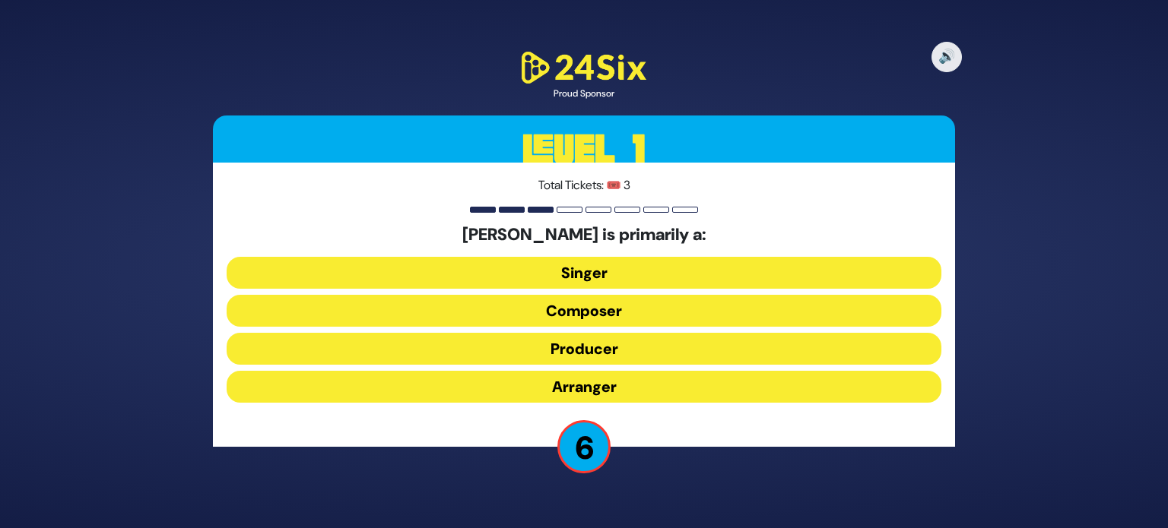
click at [686, 345] on button "Producer" at bounding box center [584, 349] width 715 height 32
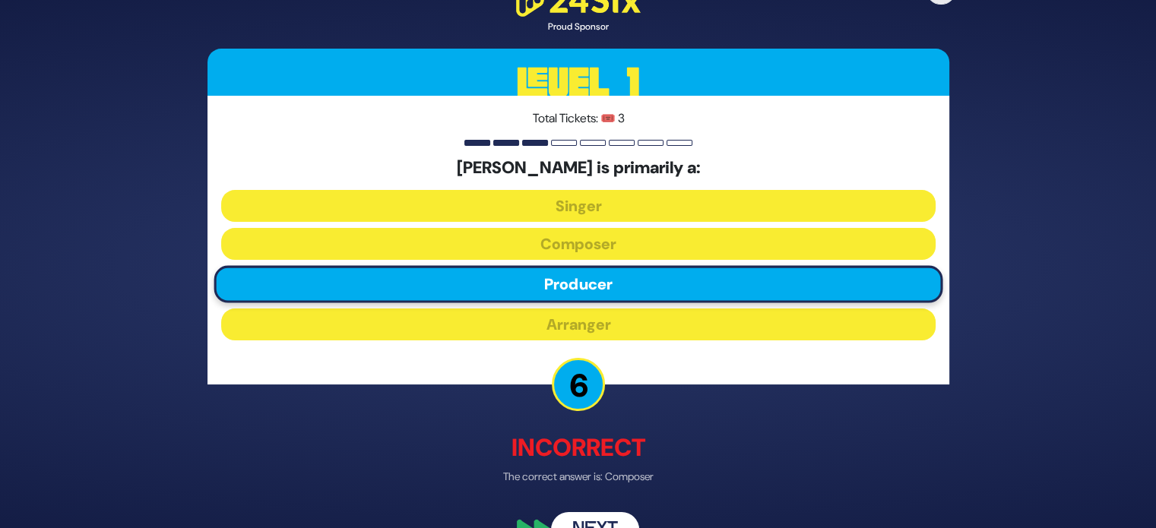
click at [611, 517] on button "Next" at bounding box center [595, 529] width 88 height 35
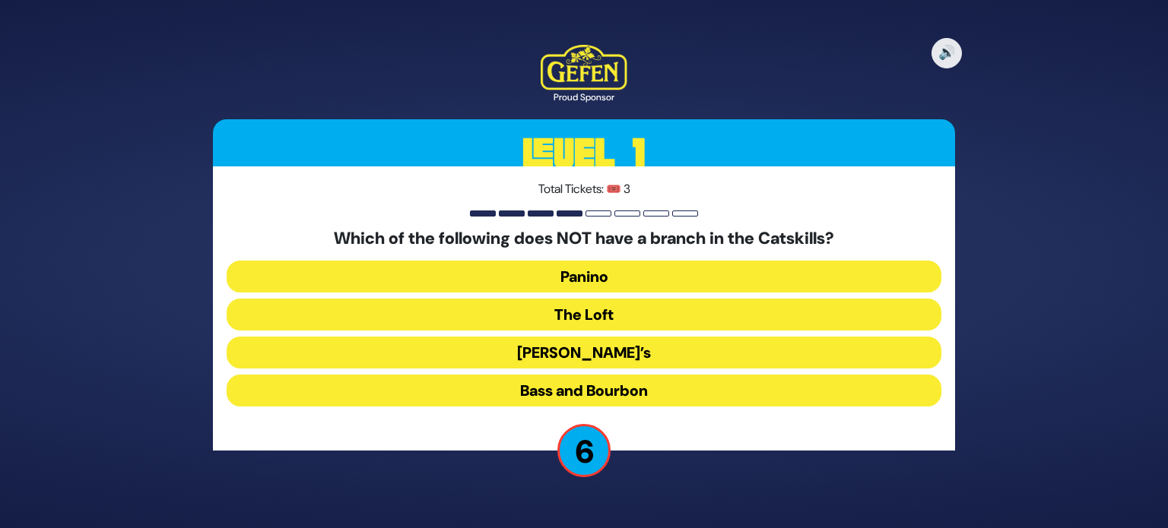
click at [725, 317] on button "The Loft" at bounding box center [584, 315] width 715 height 32
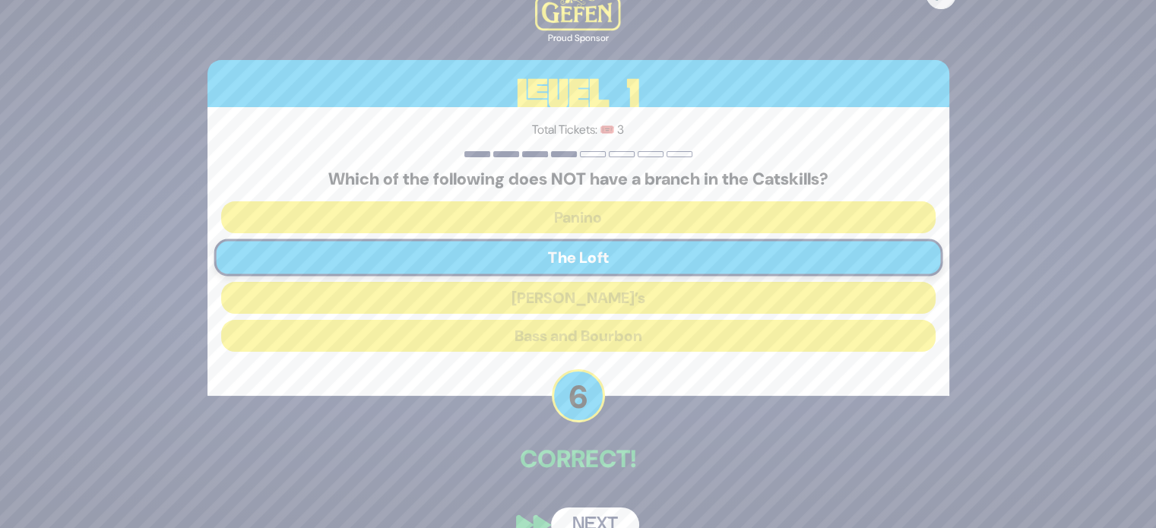
click at [616, 510] on button "Next" at bounding box center [595, 525] width 88 height 35
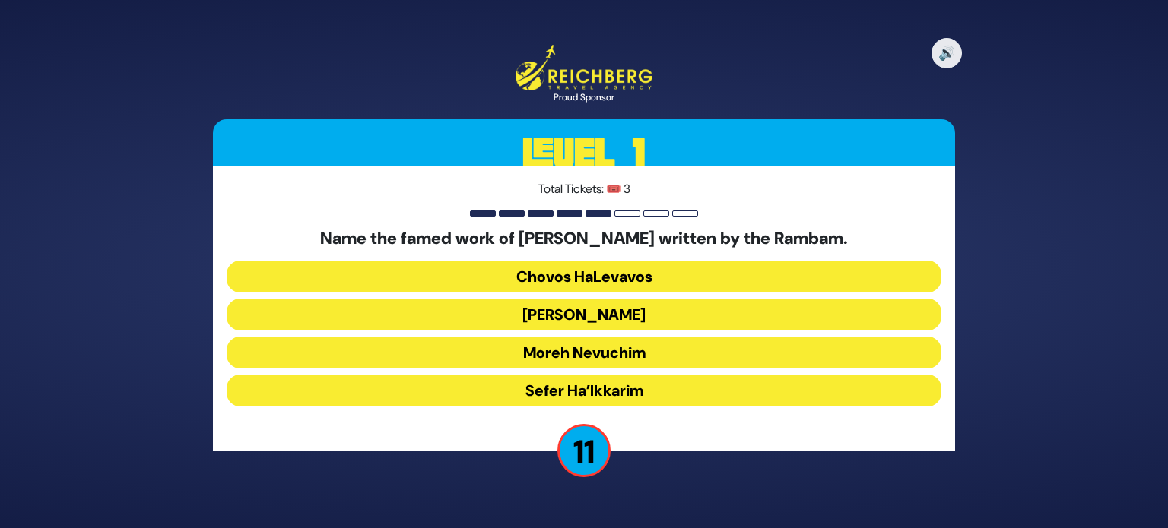
click at [702, 347] on button "Moreh Nevuchim" at bounding box center [584, 353] width 715 height 32
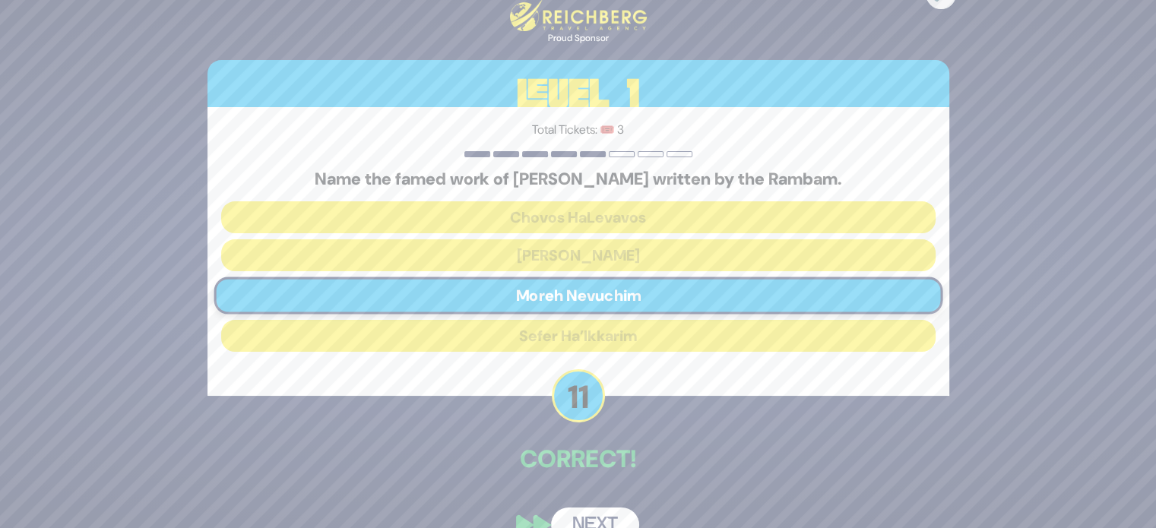
click at [623, 512] on button "Next" at bounding box center [595, 525] width 88 height 35
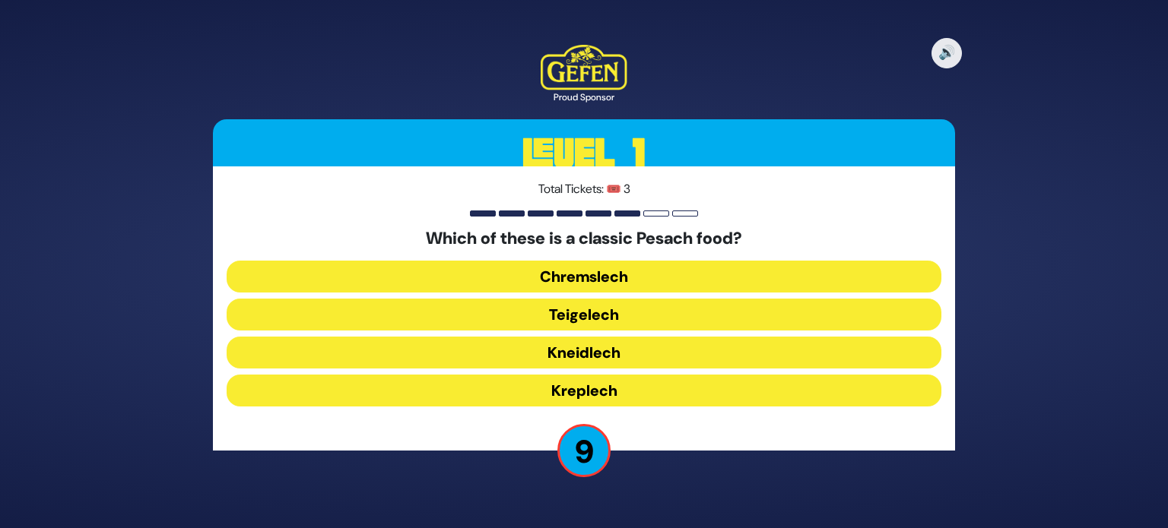
click at [721, 277] on button "Chremslech" at bounding box center [584, 277] width 715 height 32
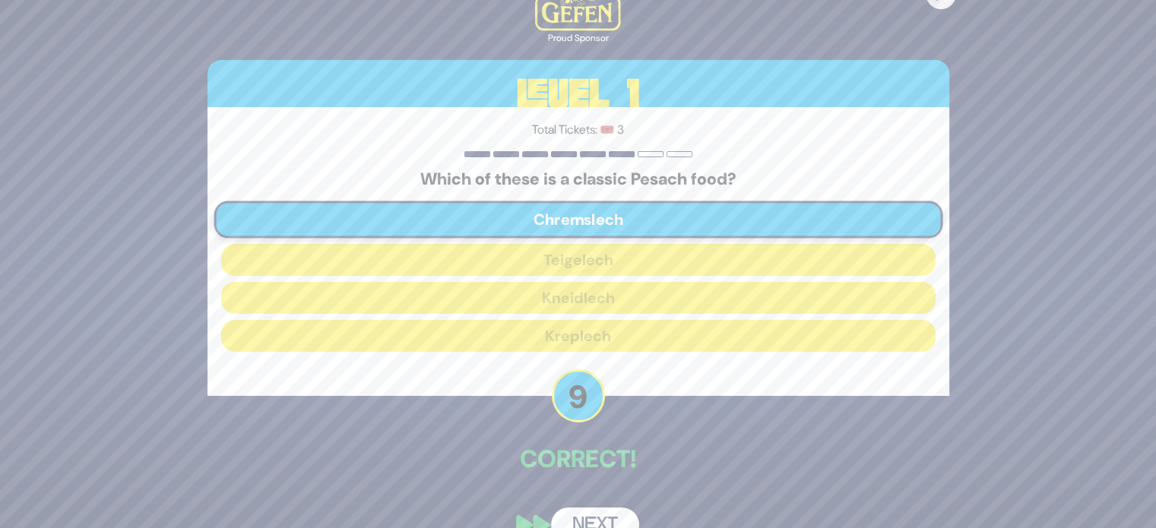
click at [616, 515] on button "Next" at bounding box center [595, 525] width 88 height 35
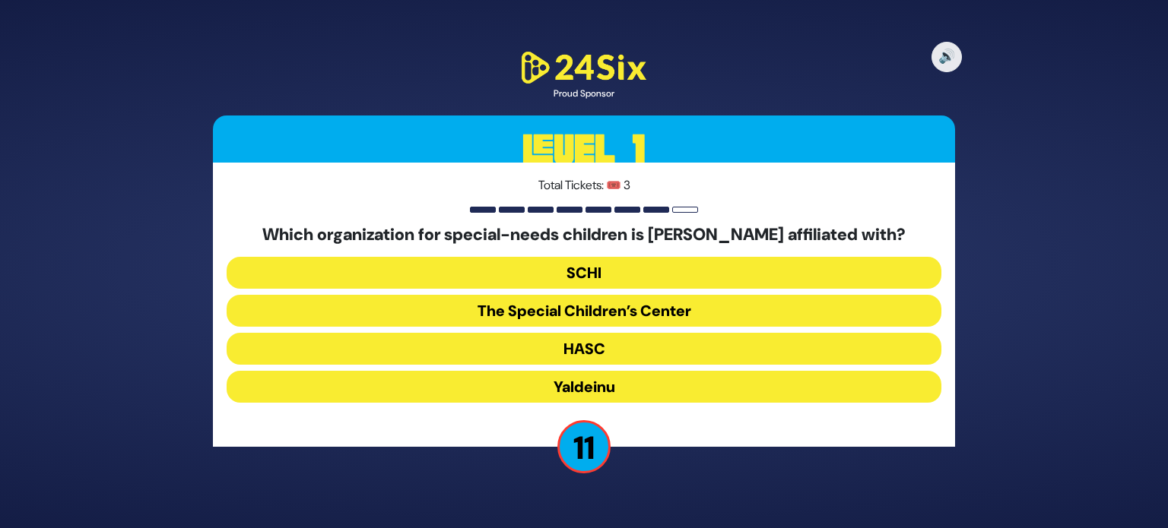
click at [717, 311] on button "The Special Children’s Center" at bounding box center [584, 311] width 715 height 32
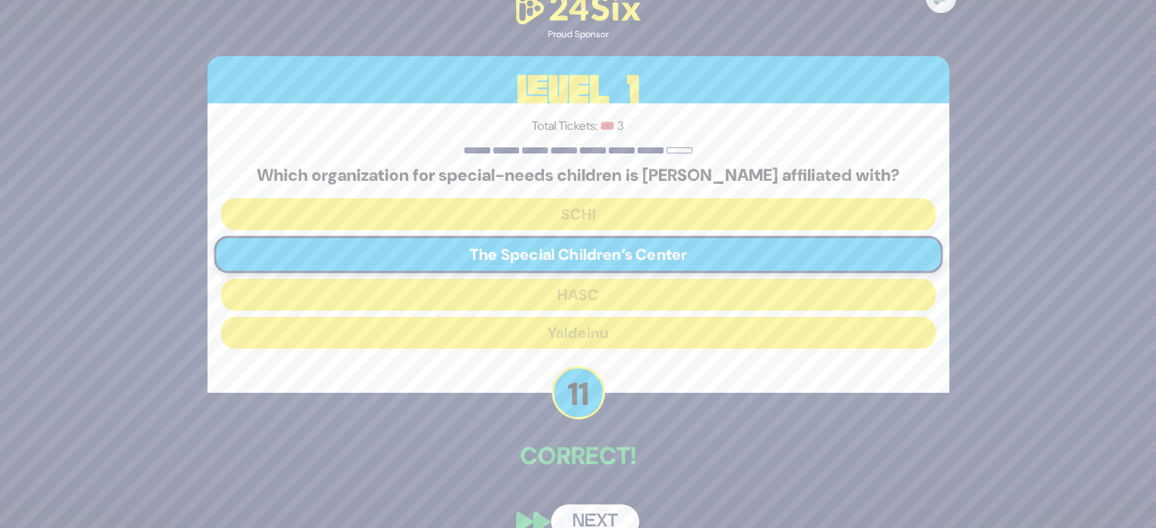
click at [615, 512] on button "Next" at bounding box center [595, 522] width 88 height 35
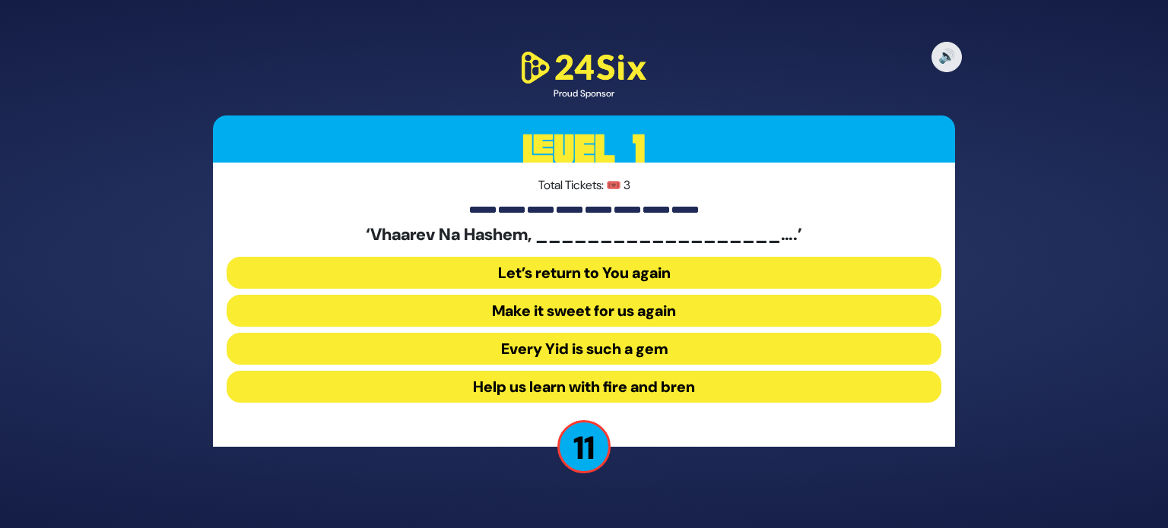
click at [715, 312] on button "Make it sweet for us again" at bounding box center [584, 311] width 715 height 32
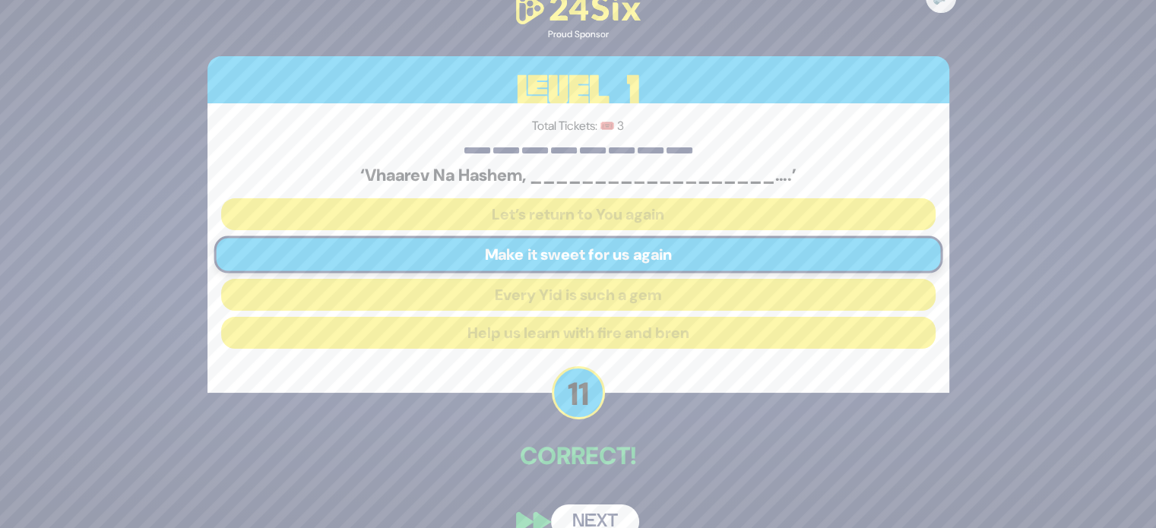
click at [616, 508] on button "Next" at bounding box center [595, 522] width 88 height 35
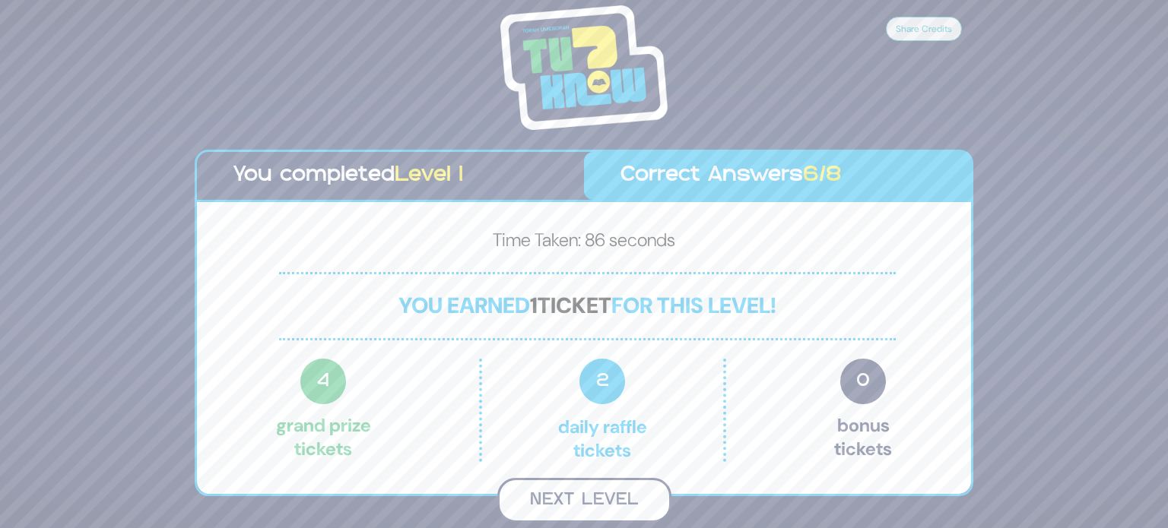
click at [587, 492] on button "Next Level" at bounding box center [584, 500] width 174 height 45
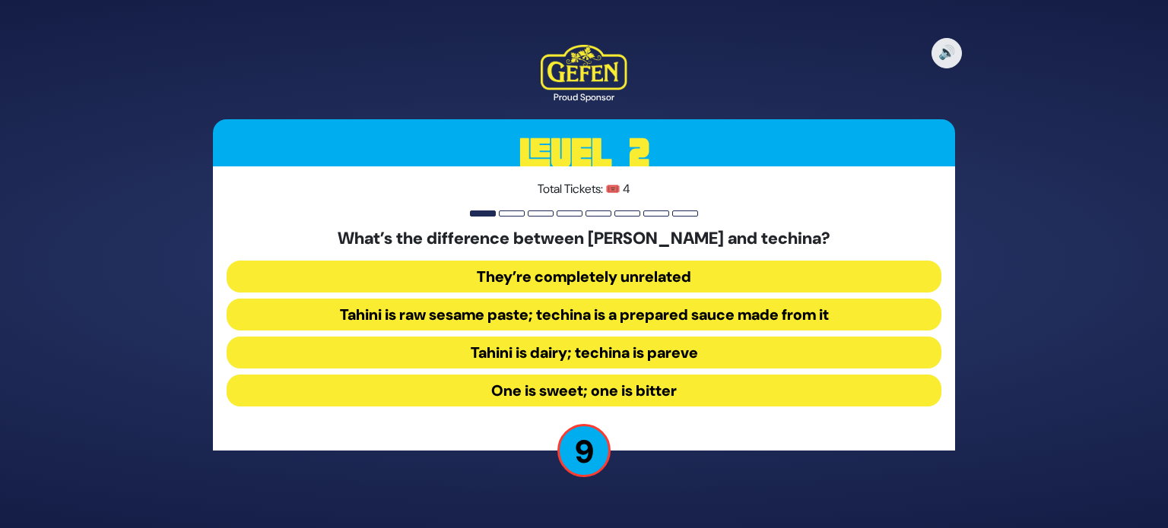
click at [724, 314] on button "Tahini is raw sesame paste; techina is a prepared sauce made from it" at bounding box center [584, 315] width 715 height 32
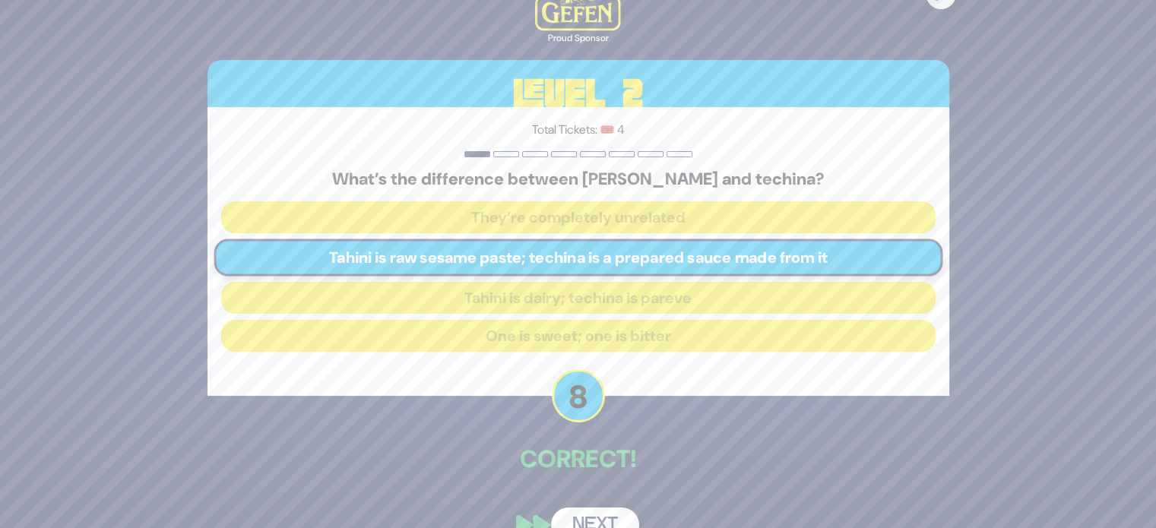
click at [591, 518] on button "Next" at bounding box center [595, 525] width 88 height 35
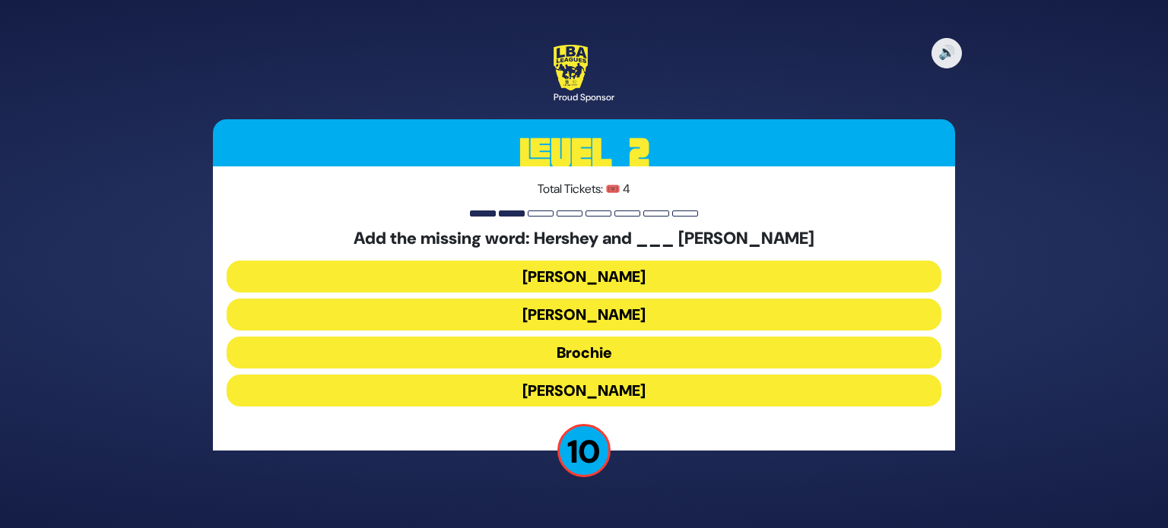
click at [632, 283] on button "[PERSON_NAME]" at bounding box center [584, 277] width 715 height 32
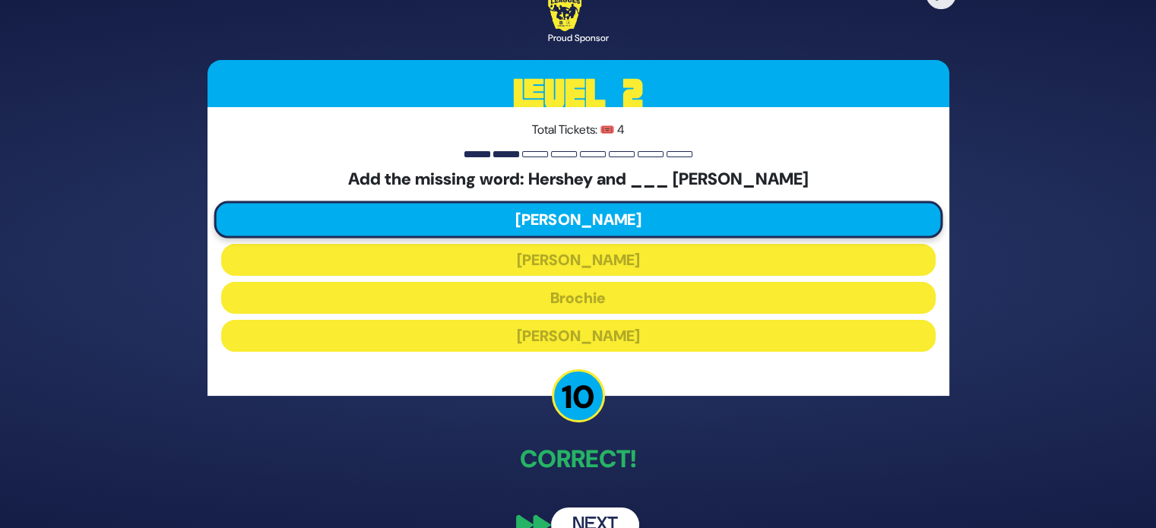
click at [585, 509] on button "Next" at bounding box center [595, 525] width 88 height 35
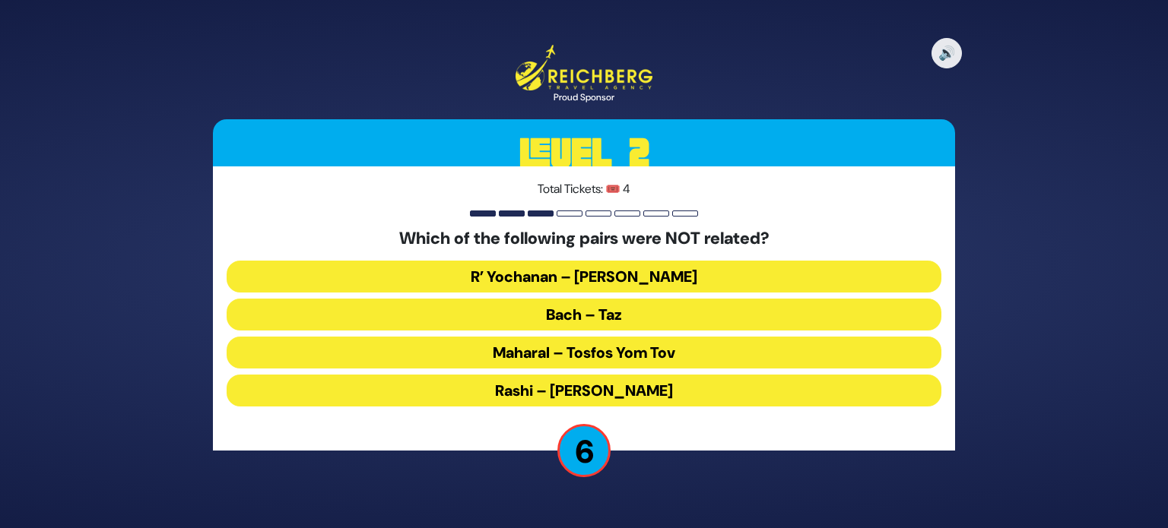
click at [678, 352] on button "Maharal – Tosfos Yom Tov" at bounding box center [584, 353] width 715 height 32
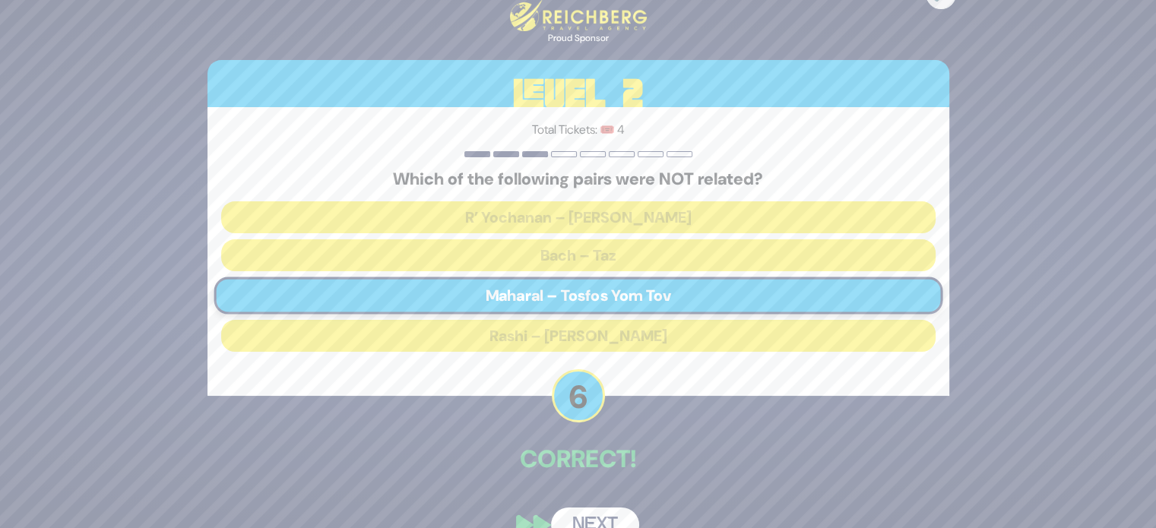
click at [599, 512] on button "Next" at bounding box center [595, 525] width 88 height 35
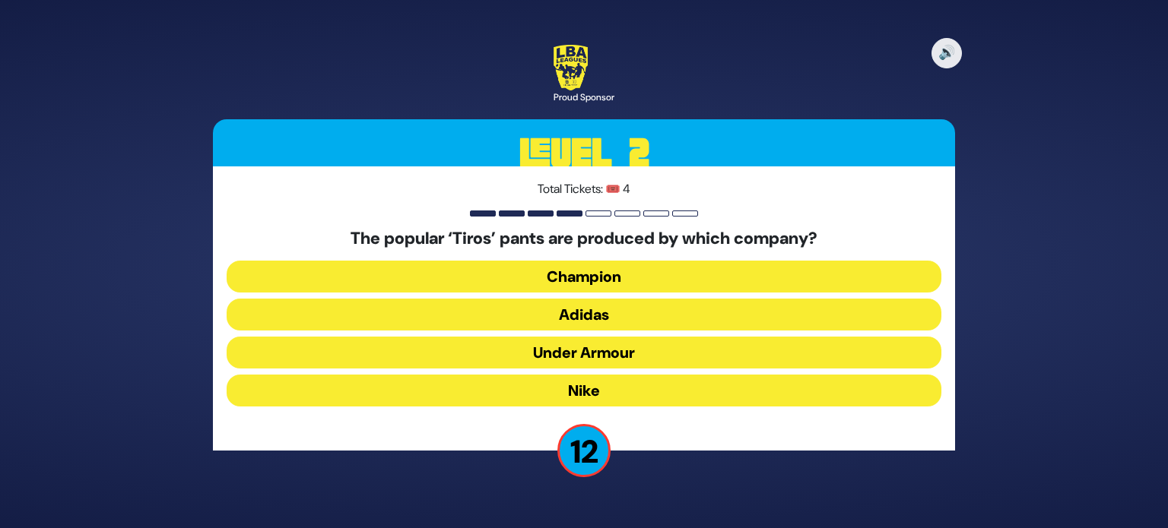
click at [638, 319] on button "Adidas" at bounding box center [584, 315] width 715 height 32
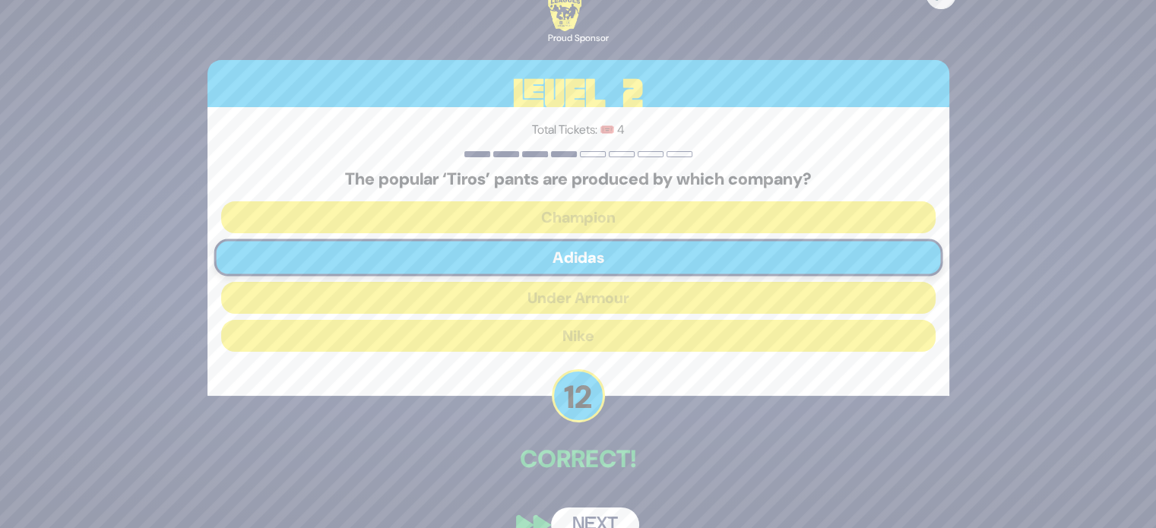
click at [602, 514] on button "Next" at bounding box center [595, 525] width 88 height 35
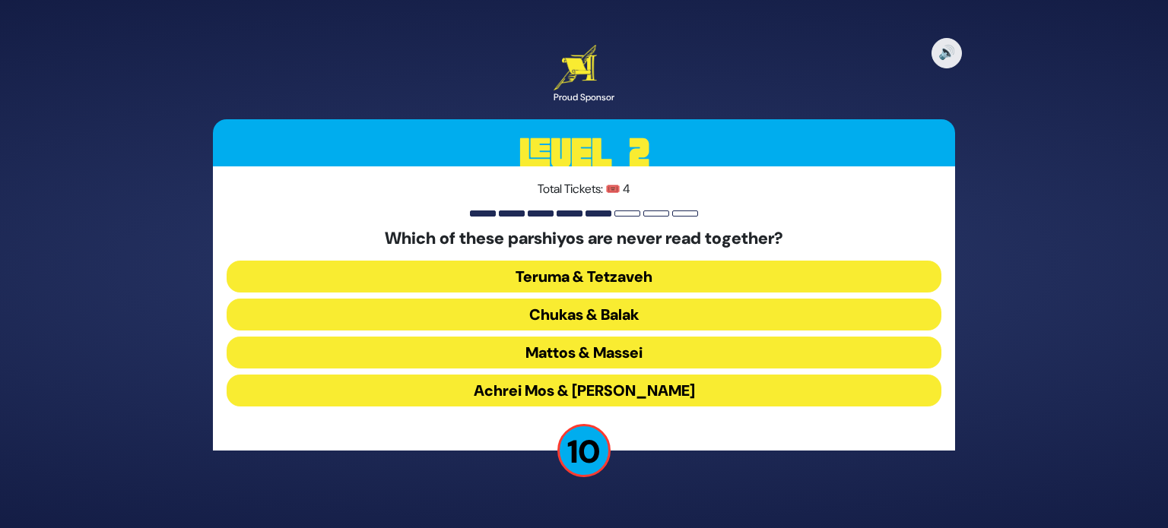
click at [661, 319] on button "Chukas & Balak" at bounding box center [584, 315] width 715 height 32
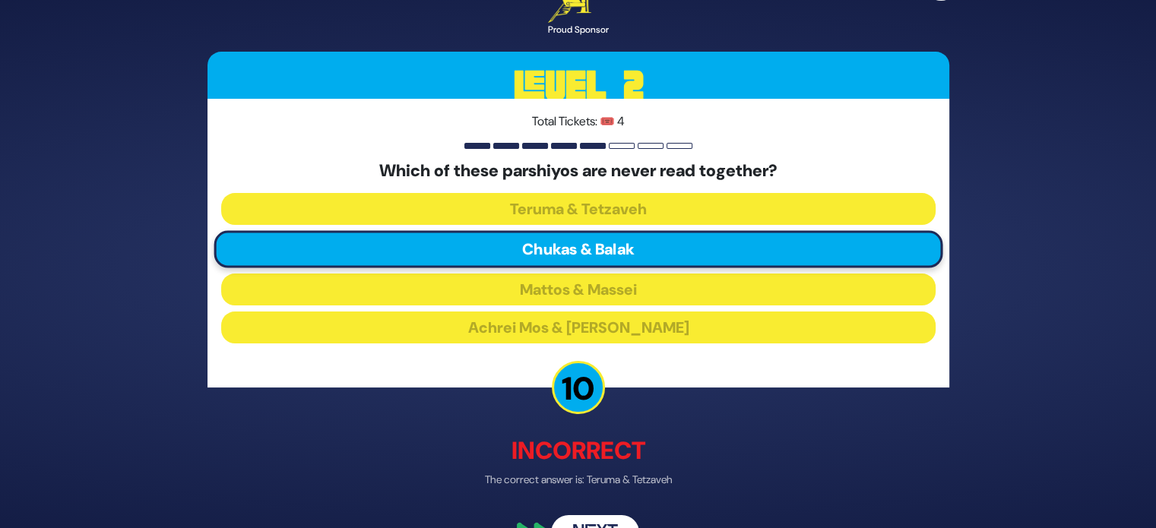
click at [597, 520] on button "Next" at bounding box center [595, 533] width 88 height 35
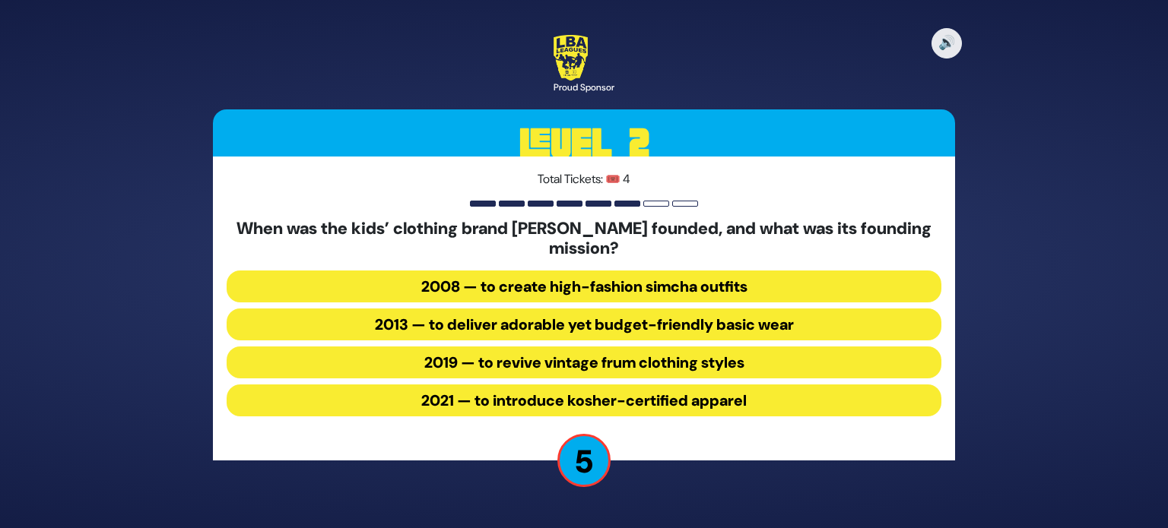
click at [440, 327] on button "2013 — to deliver adorable yet budget-friendly basic wear" at bounding box center [584, 325] width 715 height 32
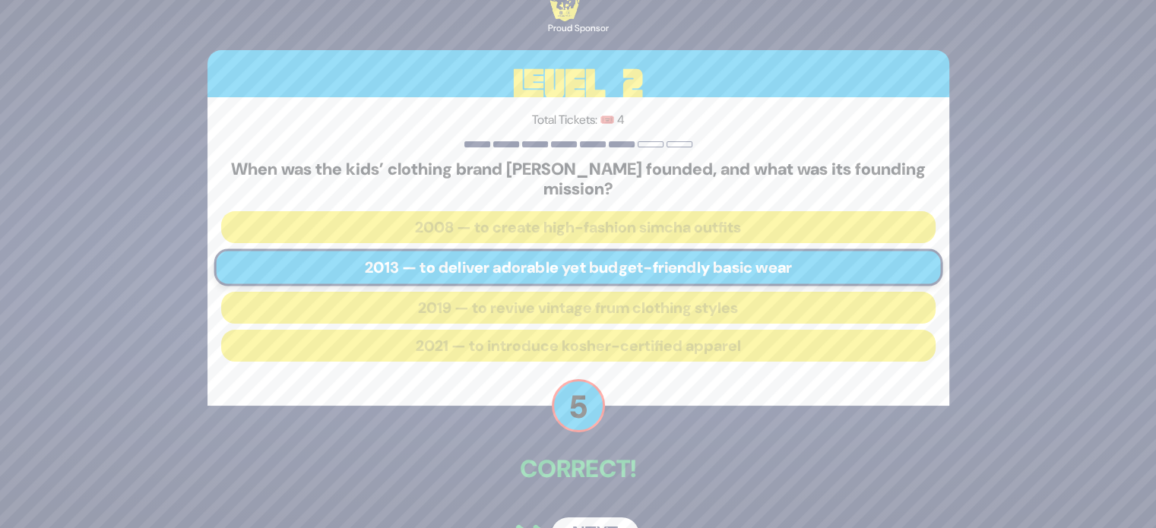
click at [588, 522] on button "Next" at bounding box center [595, 535] width 88 height 35
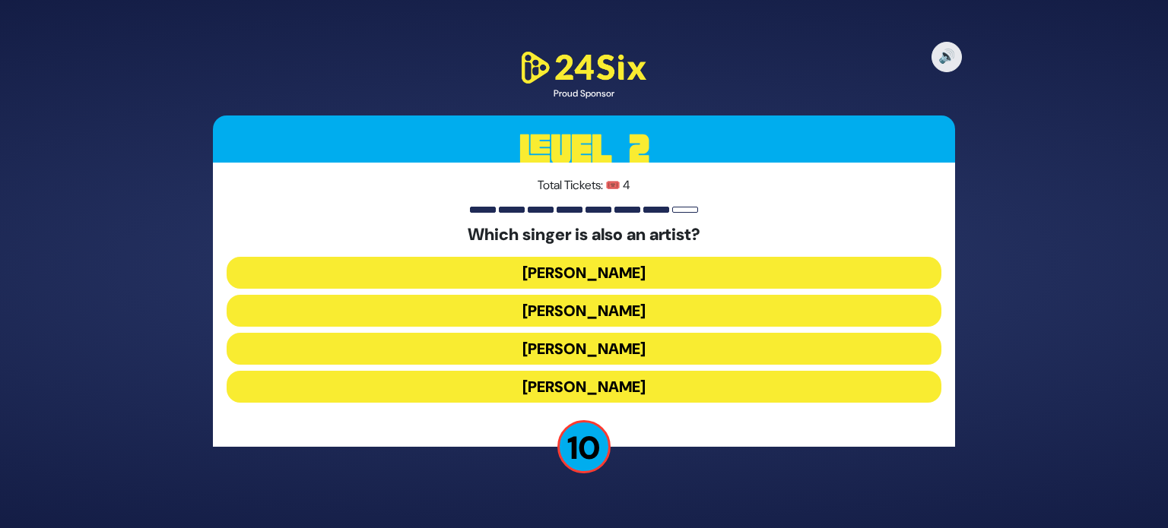
click at [658, 350] on button "[PERSON_NAME]" at bounding box center [584, 349] width 715 height 32
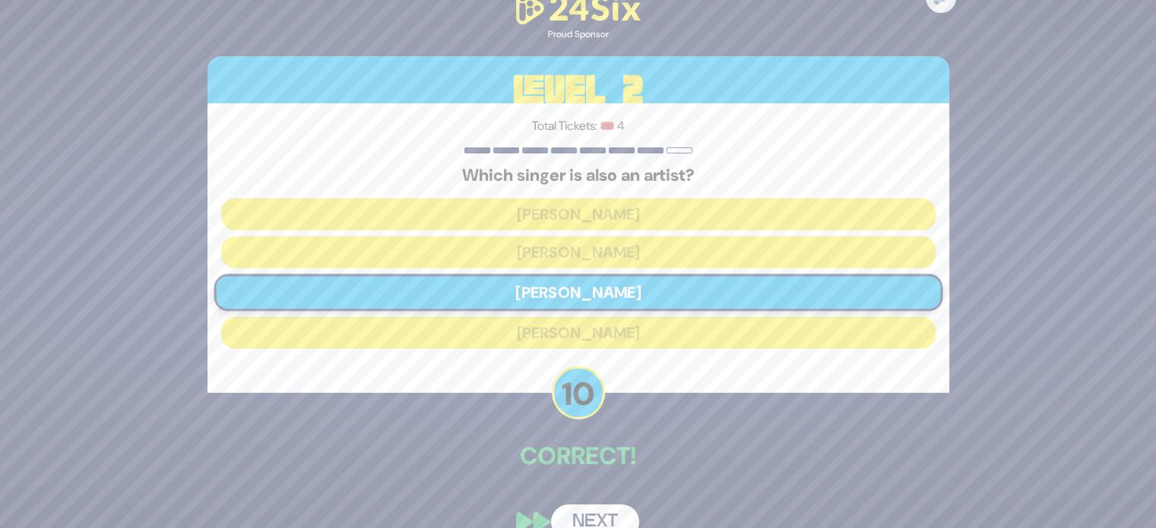
click at [607, 513] on button "Next" at bounding box center [595, 522] width 88 height 35
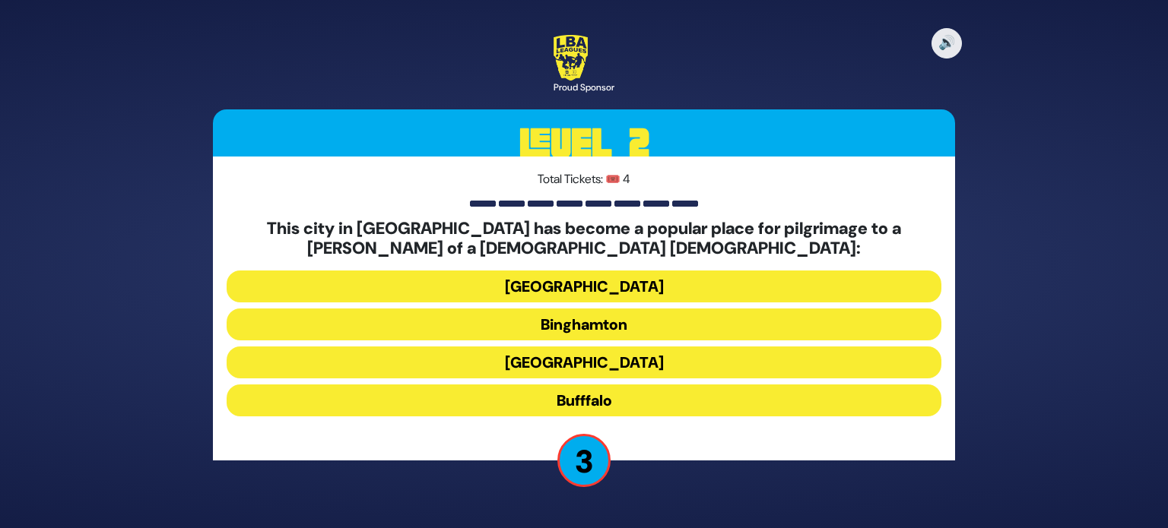
click at [626, 373] on button "[GEOGRAPHIC_DATA]" at bounding box center [584, 363] width 715 height 32
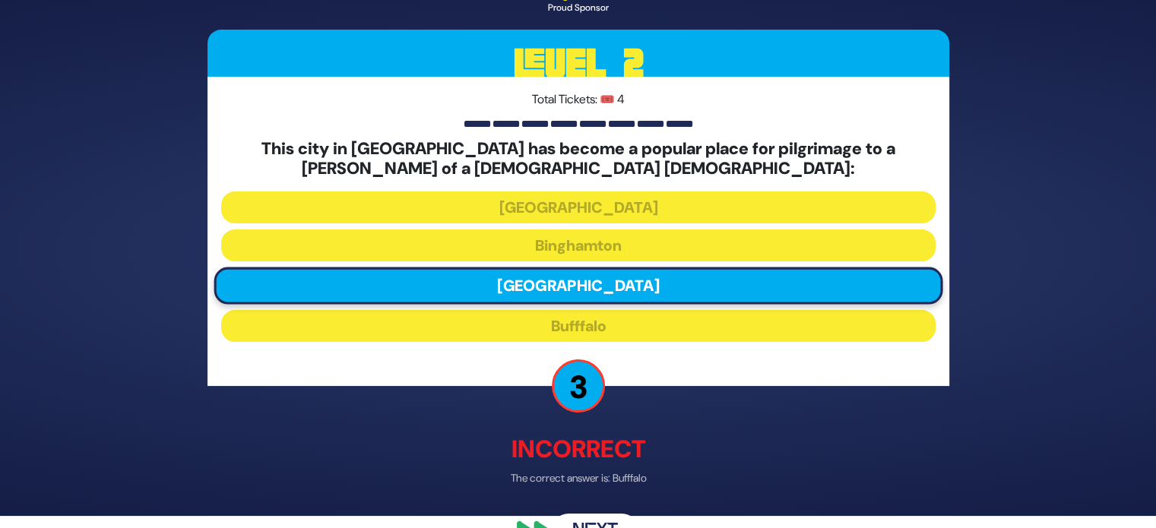
scroll to position [24, 0]
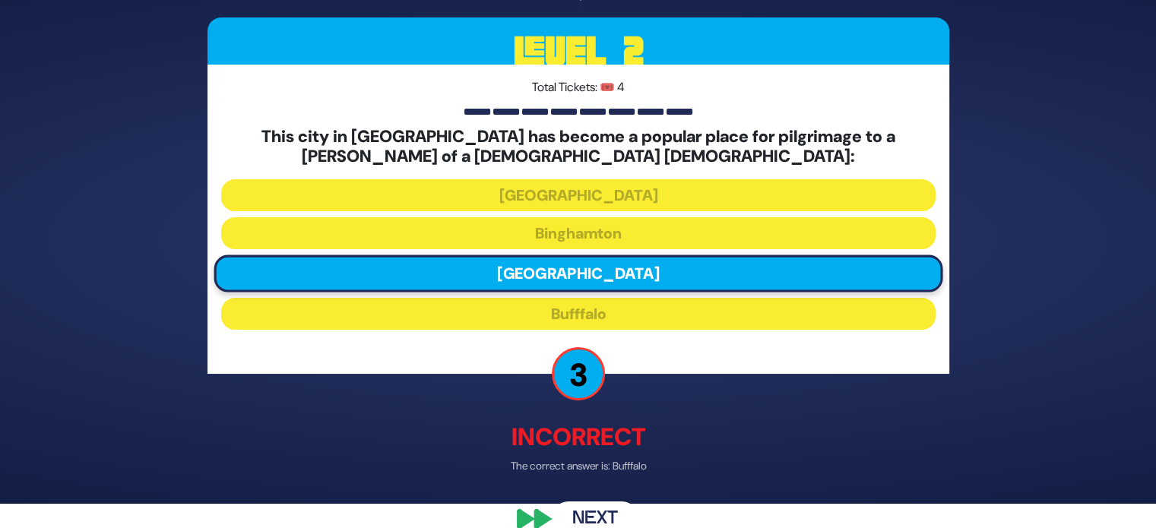
click at [591, 502] on button "Next" at bounding box center [595, 519] width 88 height 35
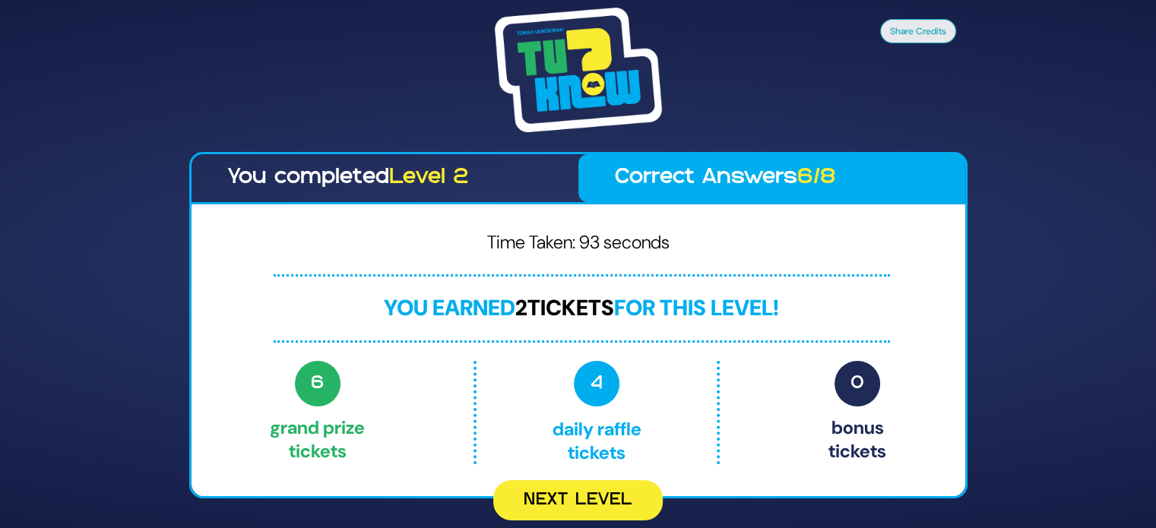
scroll to position [0, 0]
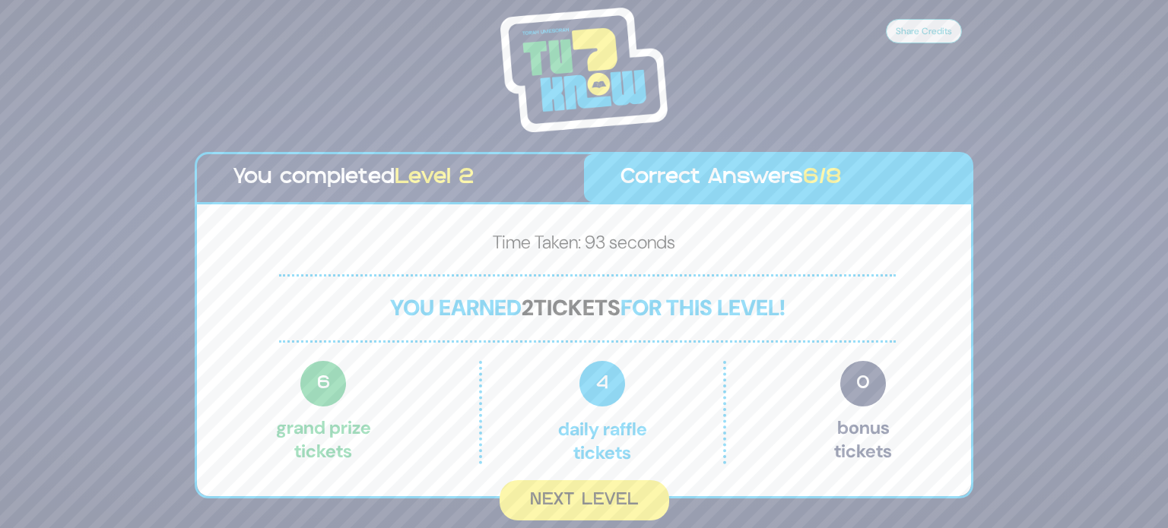
click at [600, 493] on button "Next Level" at bounding box center [584, 500] width 170 height 40
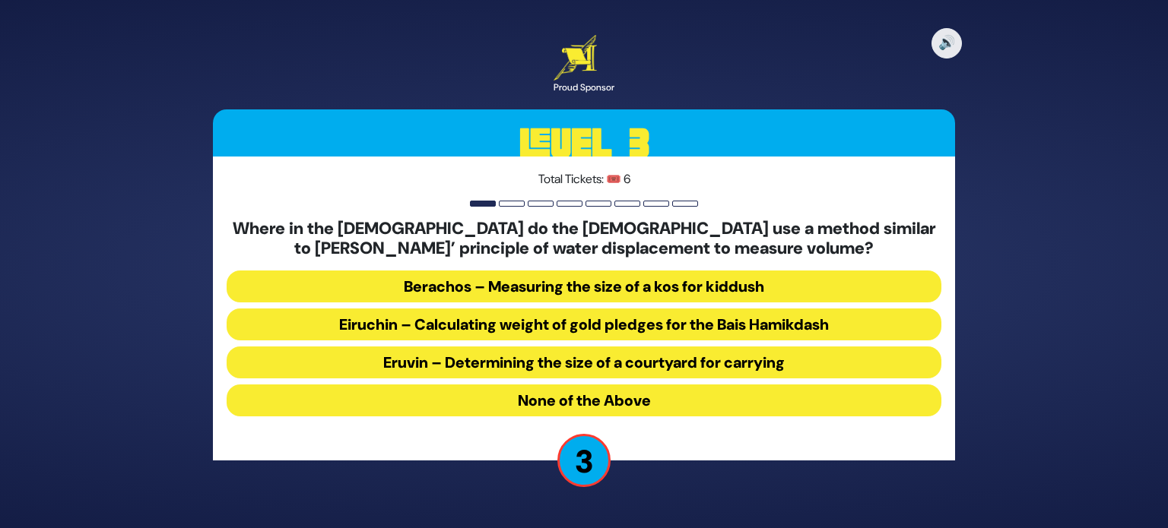
click at [666, 395] on button "None of the Above" at bounding box center [584, 401] width 715 height 32
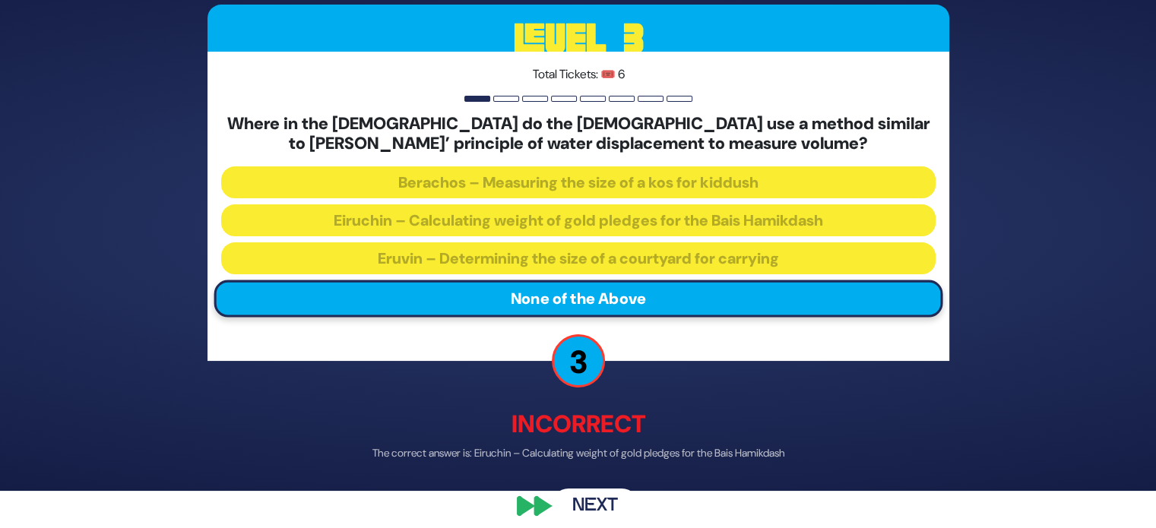
scroll to position [36, 0]
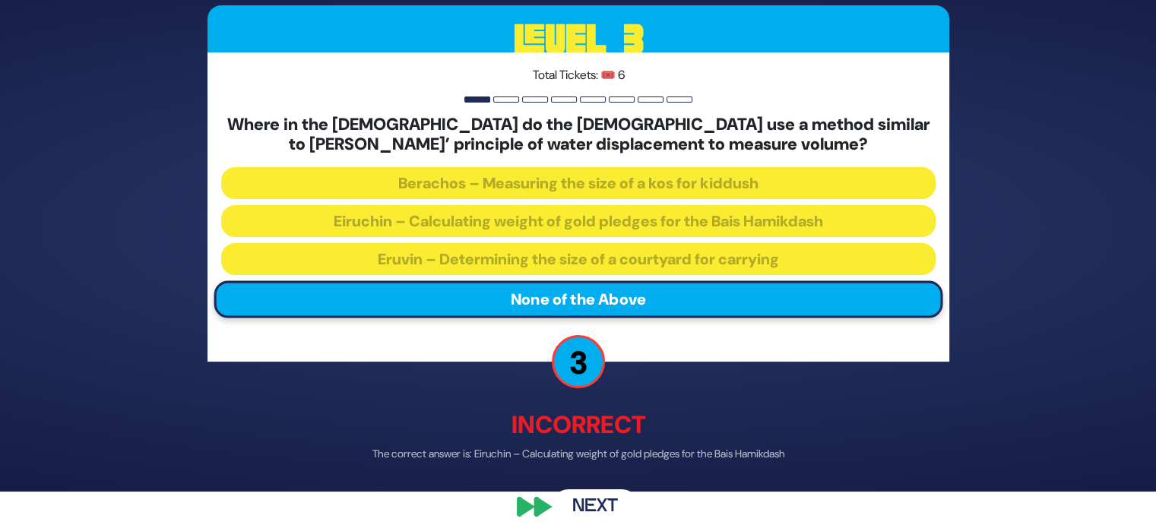
click at [584, 498] on button "Next" at bounding box center [595, 507] width 88 height 35
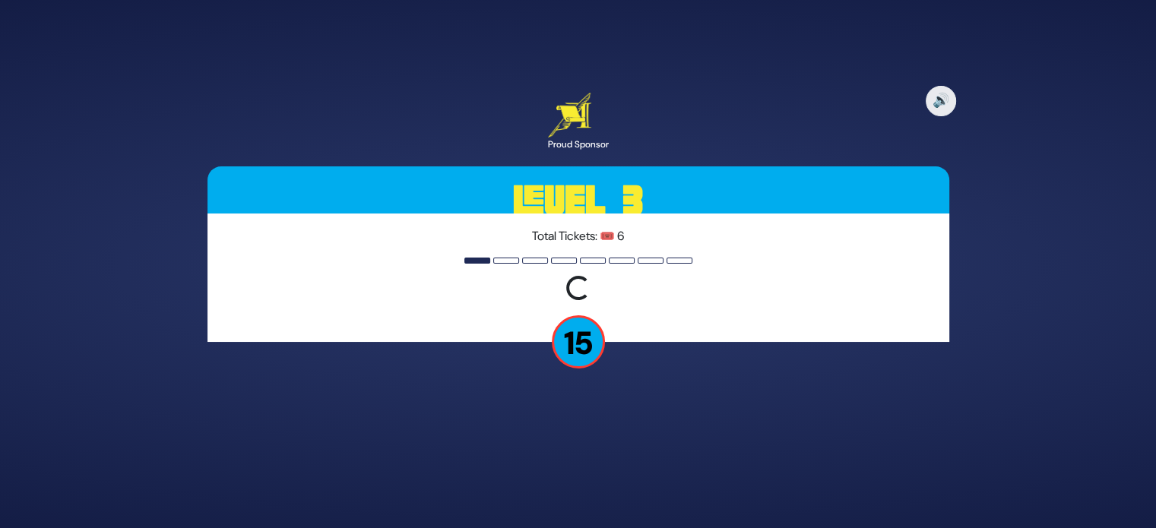
scroll to position [0, 0]
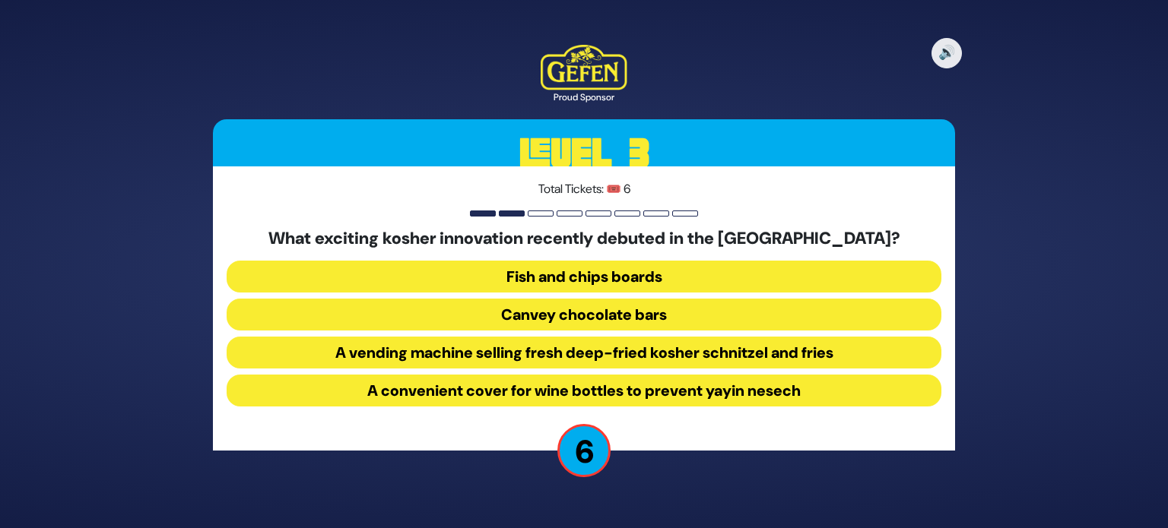
click at [423, 365] on button "A vending machine selling fresh deep-fried kosher schnitzel and fries" at bounding box center [584, 353] width 715 height 32
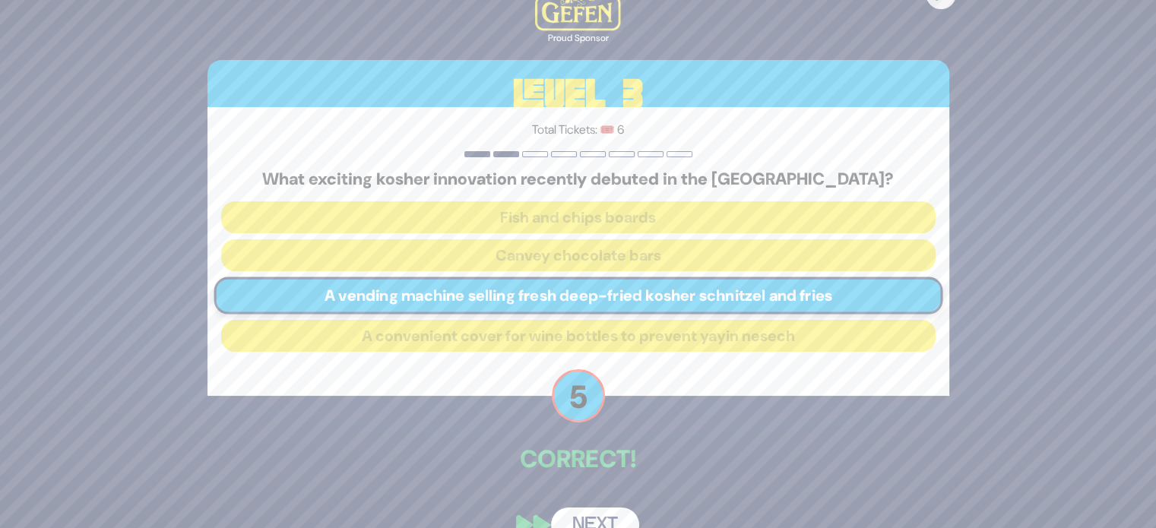
click at [604, 510] on button "Next" at bounding box center [595, 525] width 88 height 35
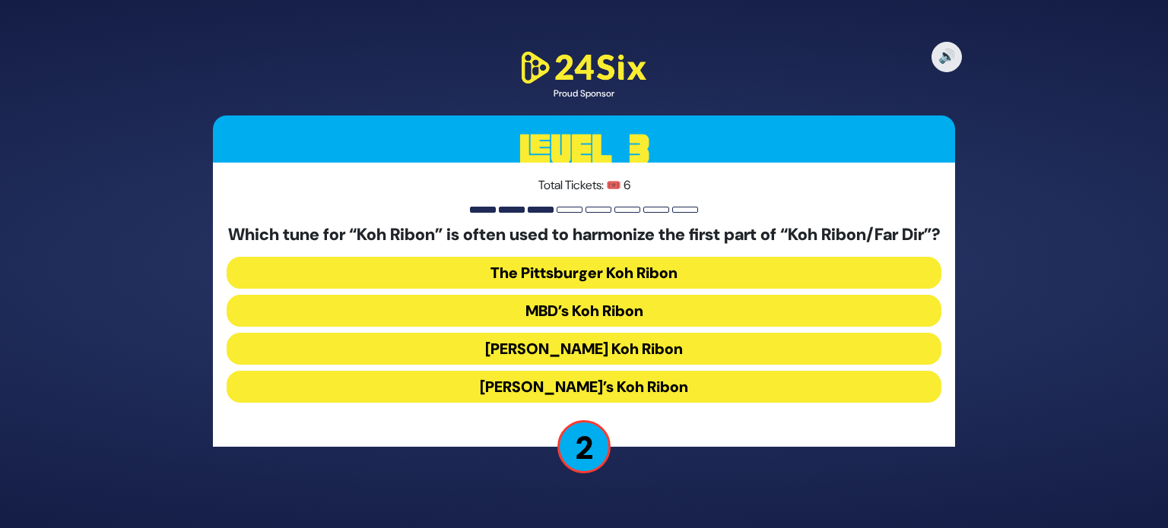
click at [496, 281] on button "The Pittsburger Koh Ribon" at bounding box center [584, 273] width 715 height 32
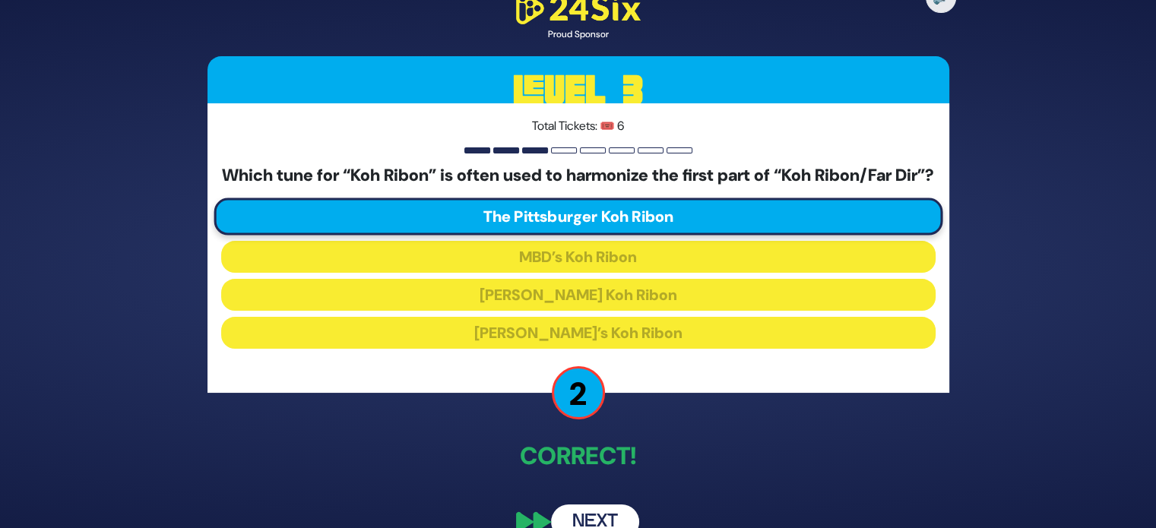
click at [588, 516] on button "Next" at bounding box center [595, 522] width 88 height 35
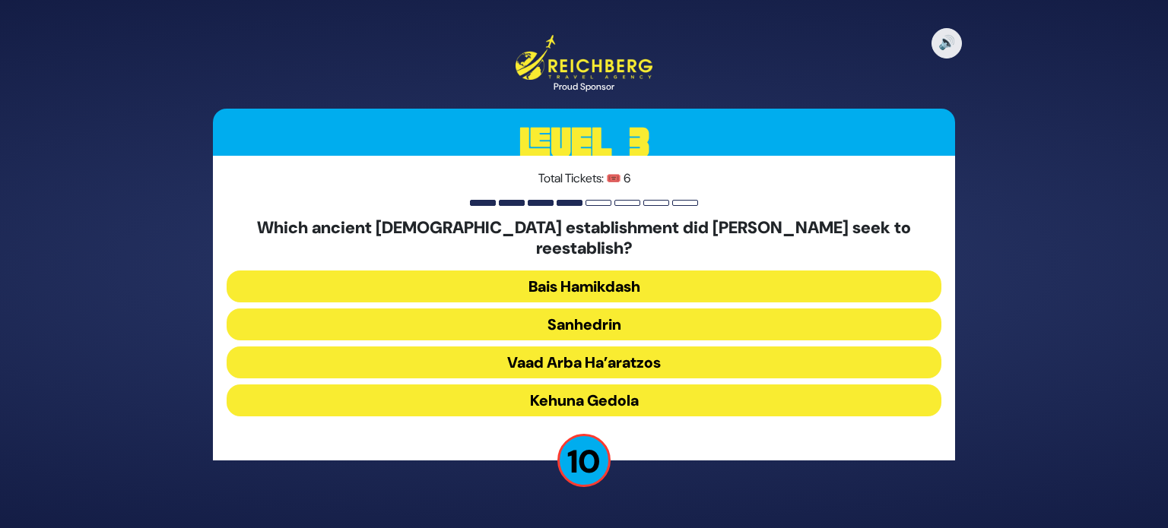
click at [607, 314] on button "Sanhedrin" at bounding box center [584, 325] width 715 height 32
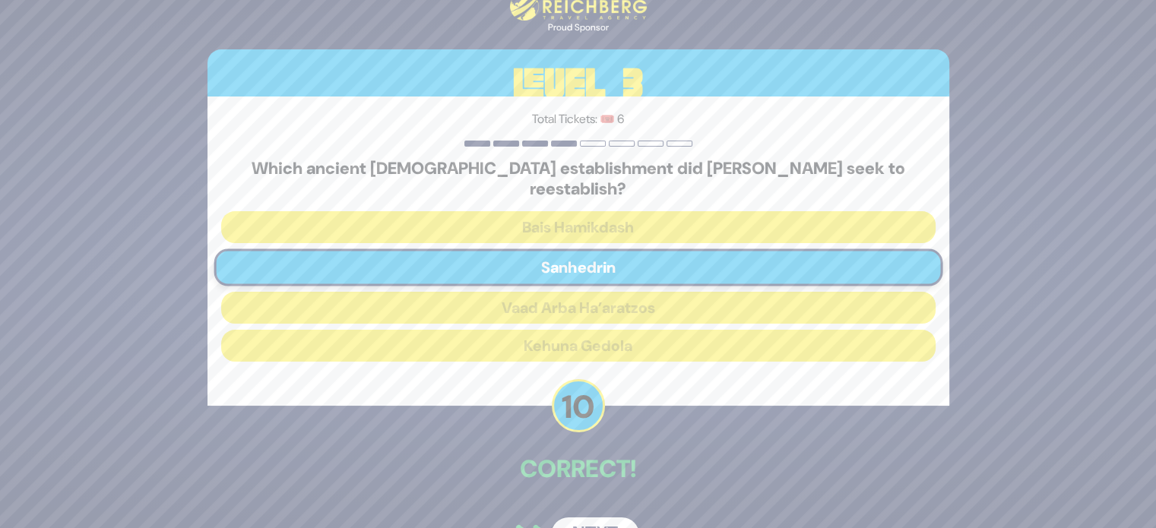
click at [596, 518] on button "Next" at bounding box center [595, 535] width 88 height 35
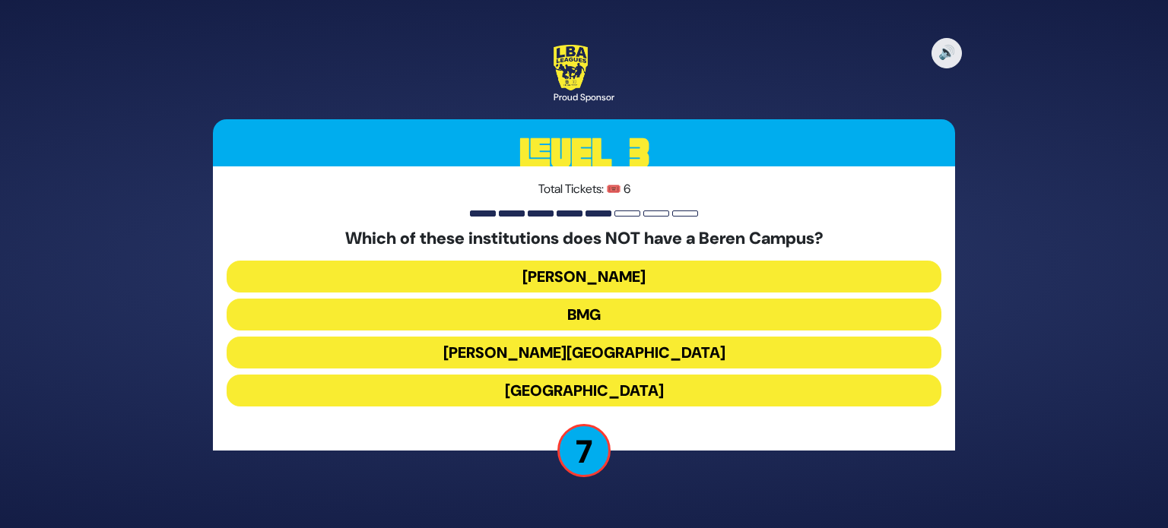
click at [645, 357] on button "[PERSON_NAME][GEOGRAPHIC_DATA]" at bounding box center [584, 353] width 715 height 32
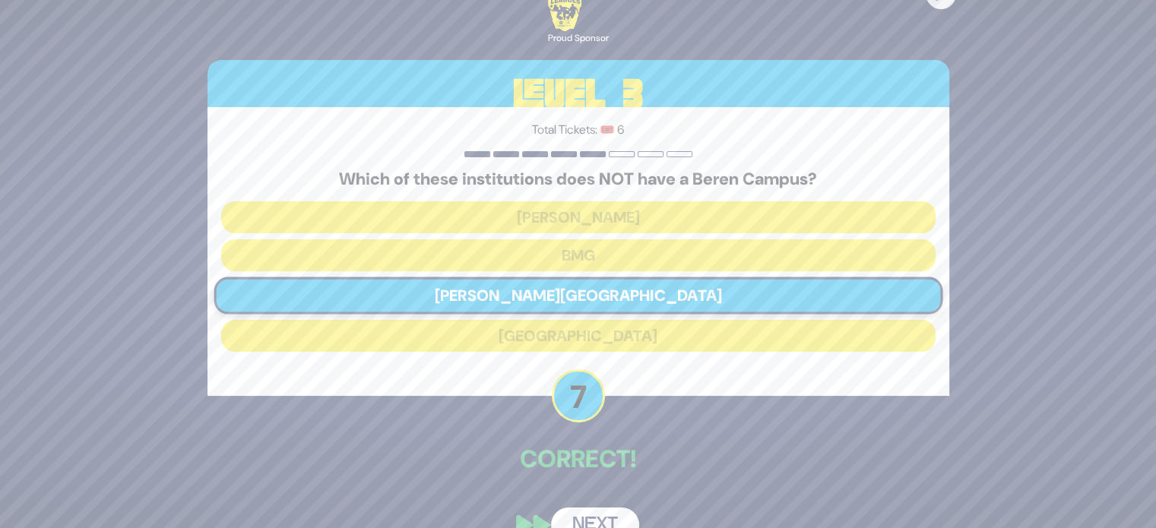
click at [611, 508] on button "Next" at bounding box center [595, 525] width 88 height 35
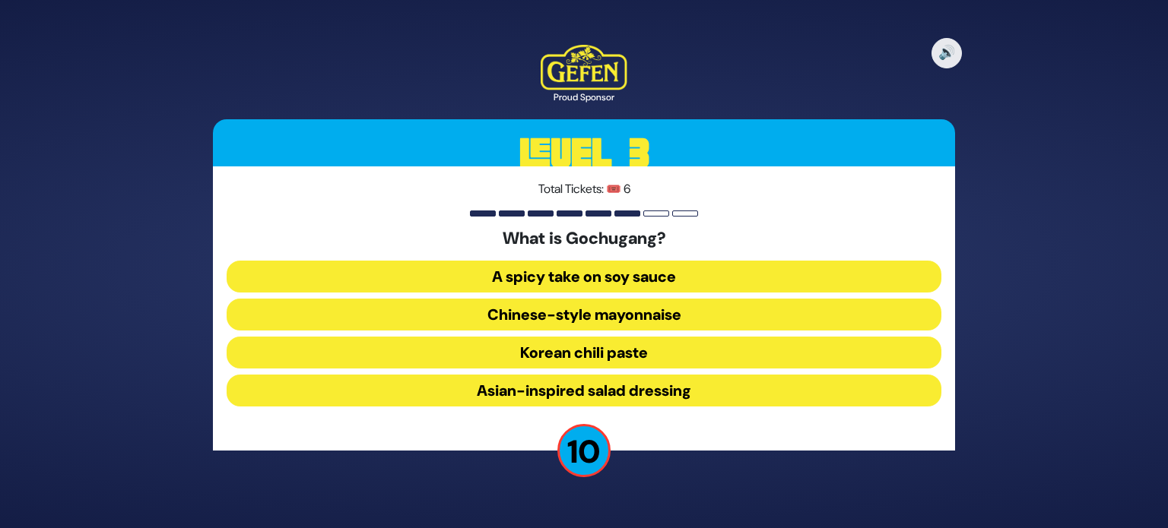
click at [654, 351] on button "Korean chili paste" at bounding box center [584, 353] width 715 height 32
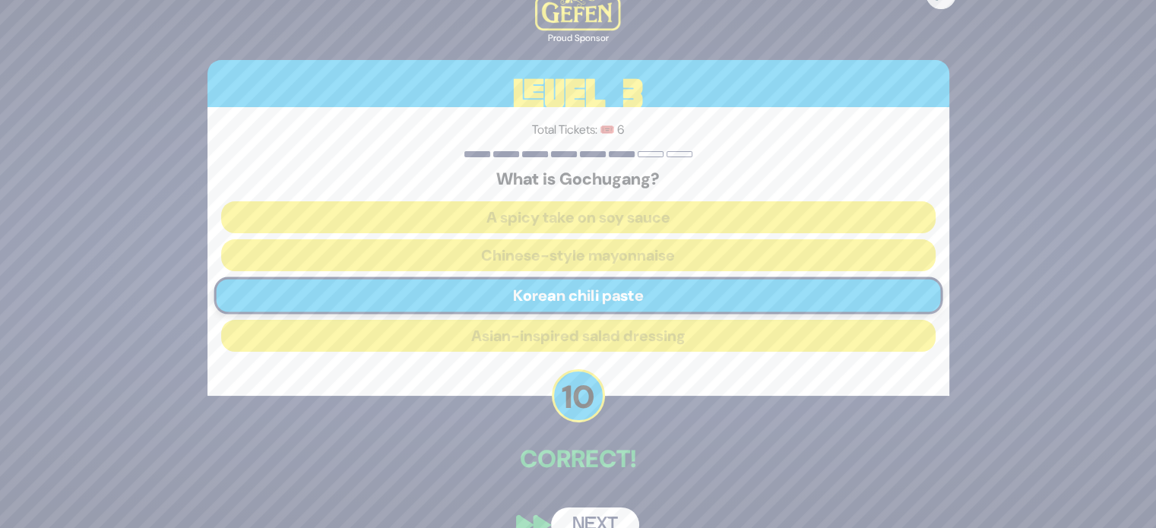
click at [603, 512] on button "Next" at bounding box center [595, 525] width 88 height 35
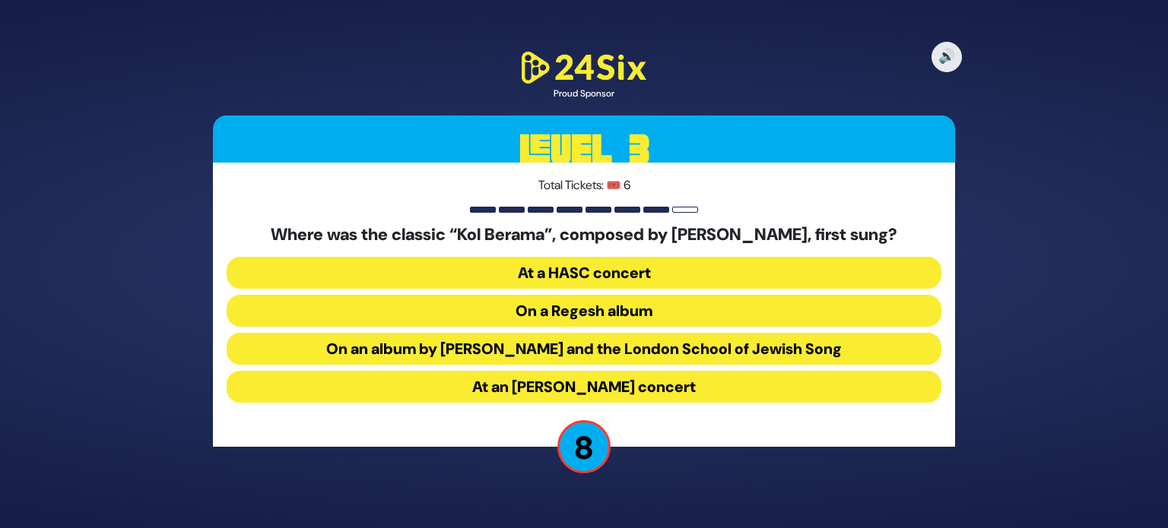
click at [656, 271] on button "At a HASC concert" at bounding box center [584, 273] width 715 height 32
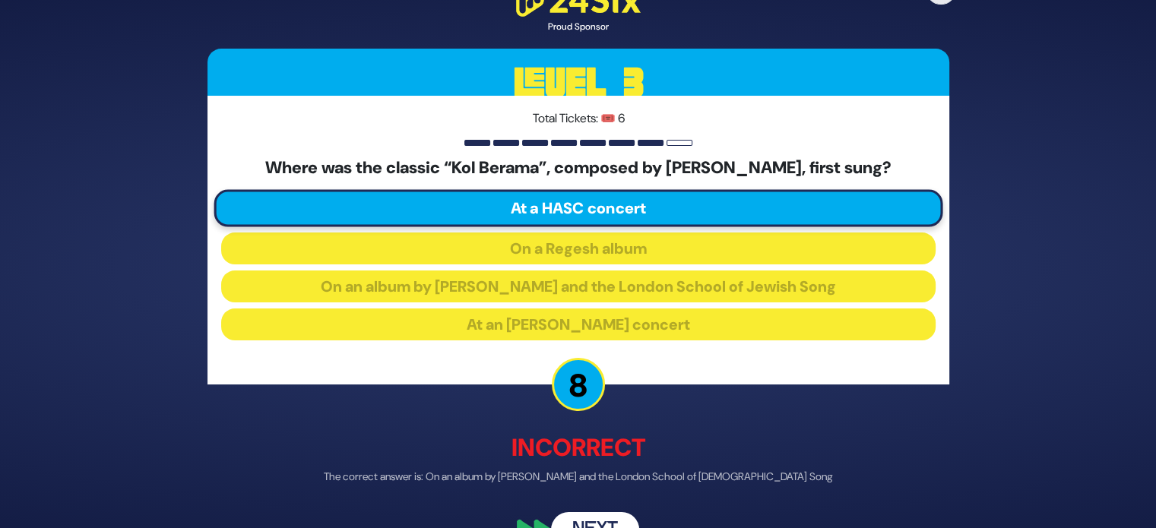
click at [605, 511] on div "🔊 Proud Sponsor Level 3 Total Tickets: 🎟️ 6 Where was the classic “Kol Berama”,…" at bounding box center [578, 264] width 778 height 603
click at [600, 513] on button "Next" at bounding box center [595, 529] width 88 height 35
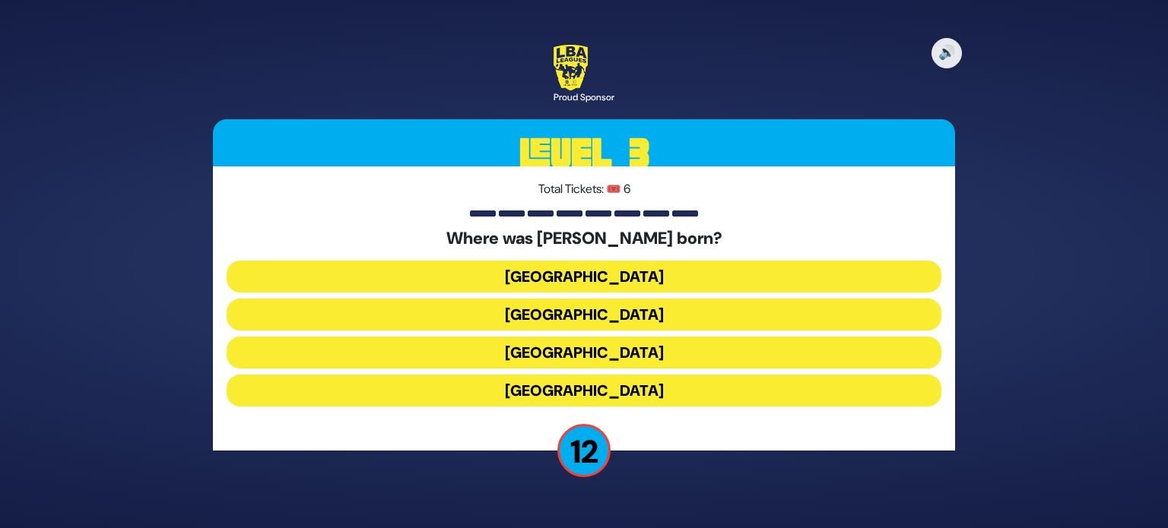
click at [608, 283] on button "[GEOGRAPHIC_DATA]" at bounding box center [584, 277] width 715 height 32
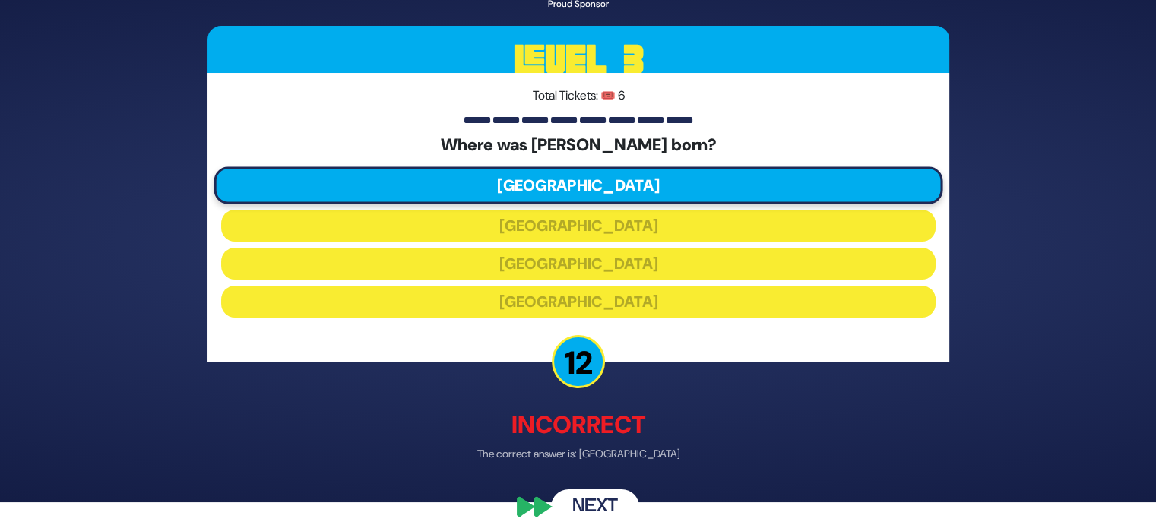
scroll to position [40, 0]
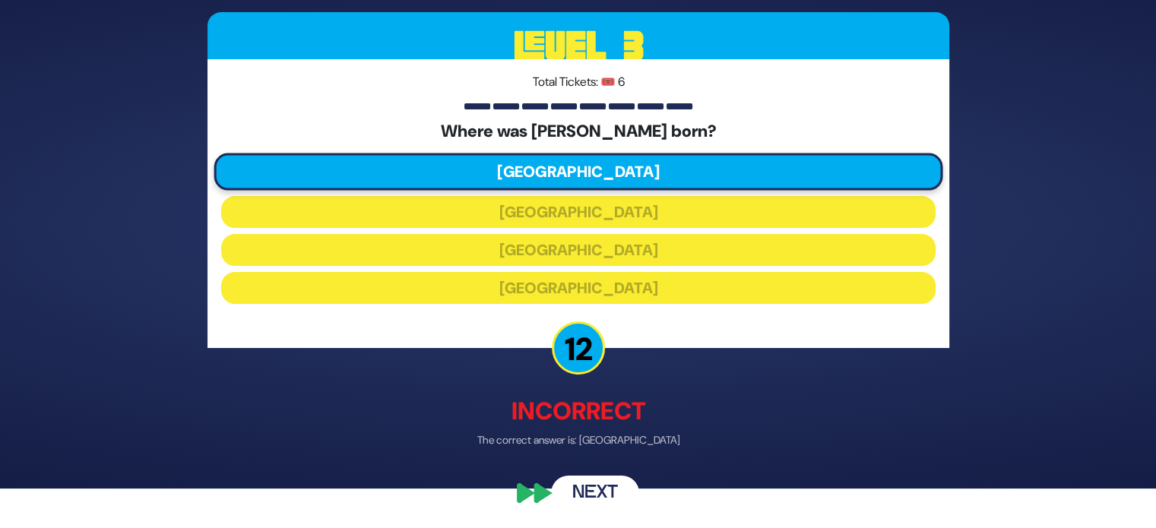
click at [602, 480] on button "Next" at bounding box center [595, 494] width 88 height 35
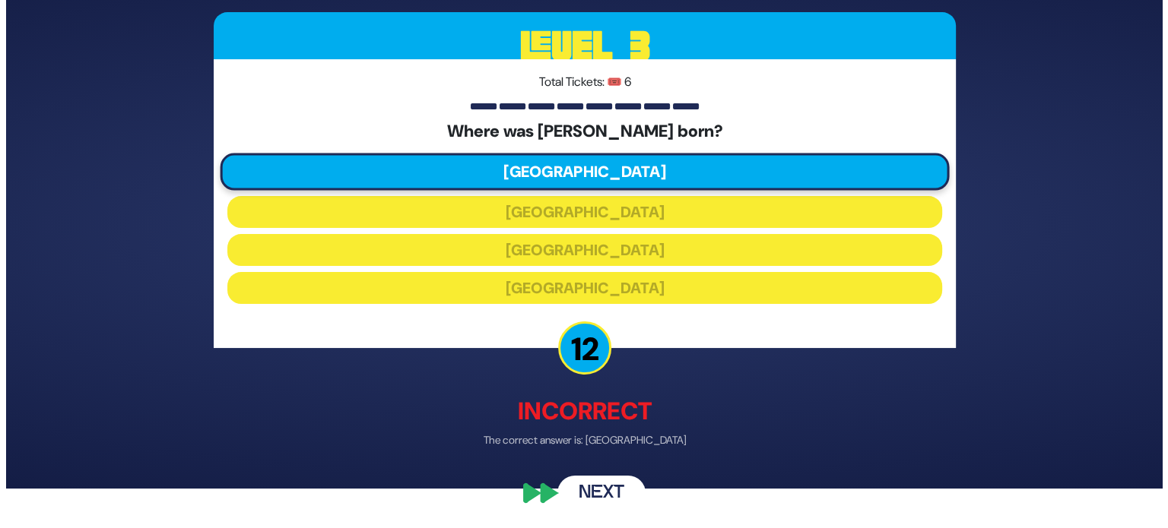
scroll to position [0, 0]
